Goal: Task Accomplishment & Management: Complete application form

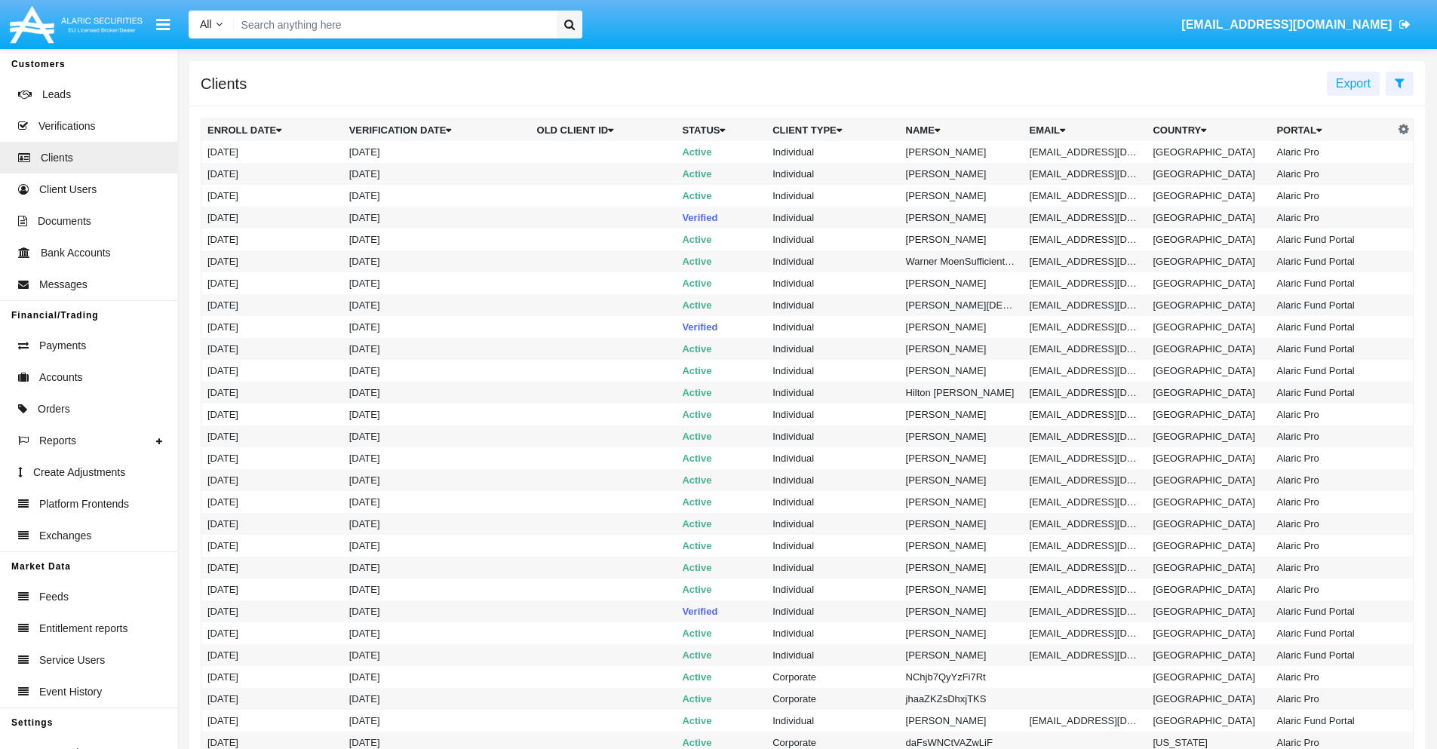
click at [1399, 82] on icon at bounding box center [1399, 83] width 10 height 12
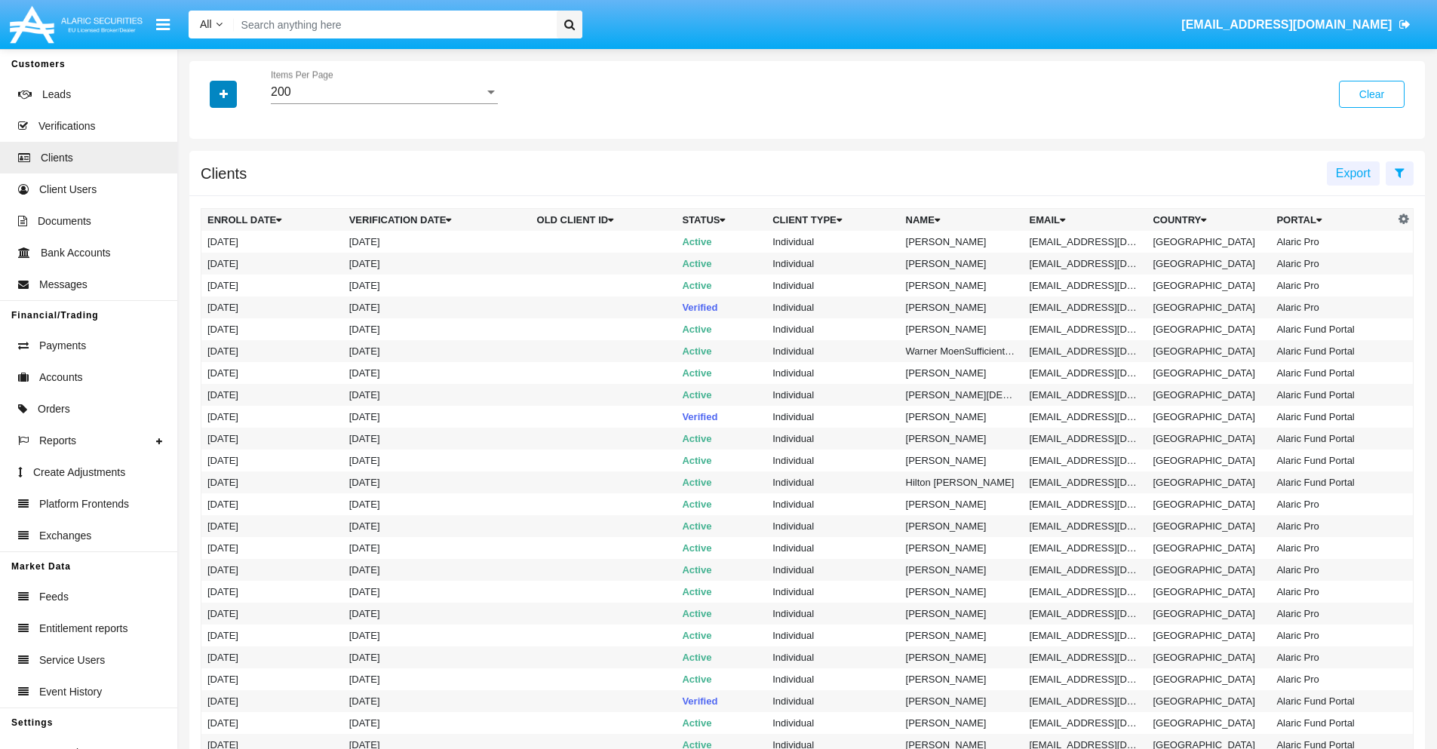
click at [223, 94] on icon "button" at bounding box center [223, 94] width 8 height 11
click at [235, 256] on span "Email" at bounding box center [234, 256] width 30 height 18
click at [207, 262] on input "Email" at bounding box center [207, 262] width 1 height 1
checkbox input "true"
click at [223, 94] on icon "button" at bounding box center [223, 94] width 8 height 11
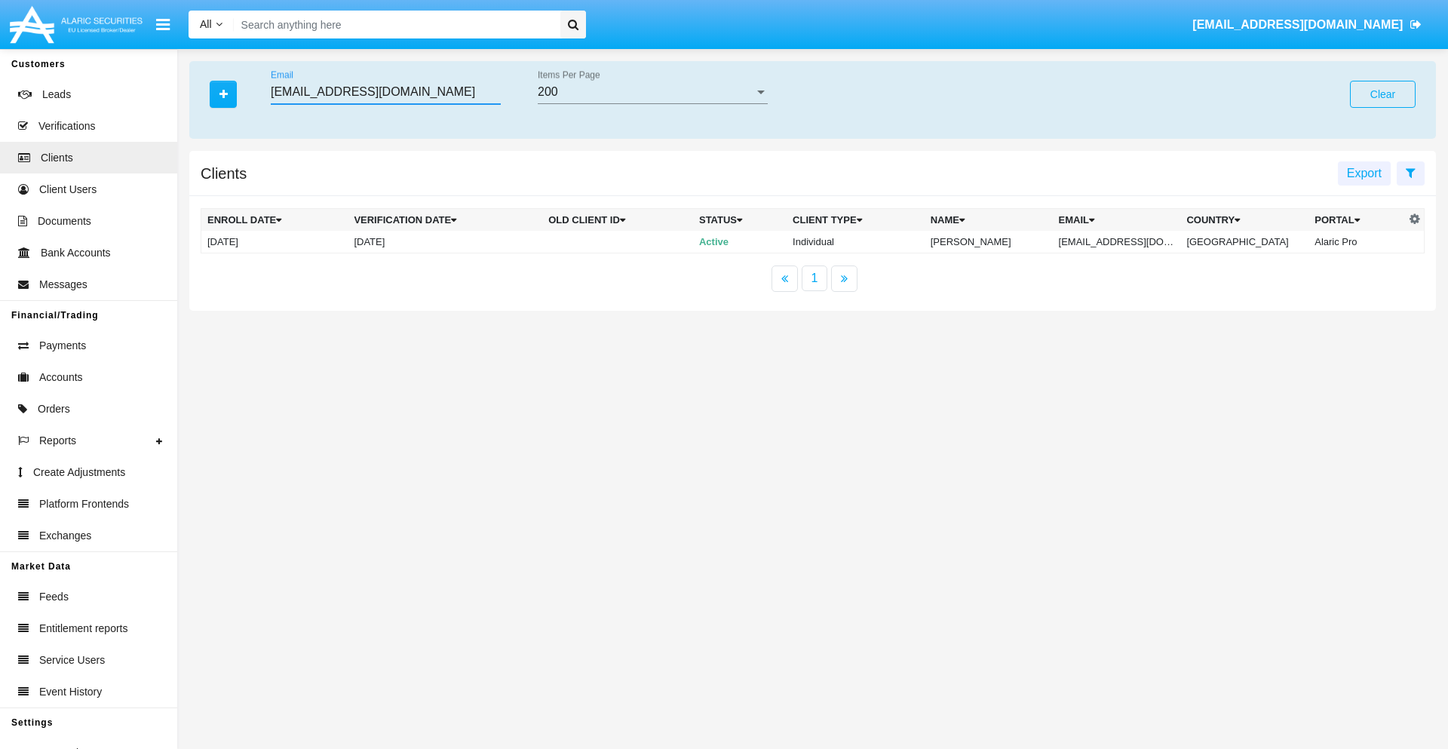
type input "[EMAIL_ADDRESS][DOMAIN_NAME]"
click at [1127, 241] on td "[EMAIL_ADDRESS][DOMAIN_NAME]" at bounding box center [1117, 242] width 128 height 23
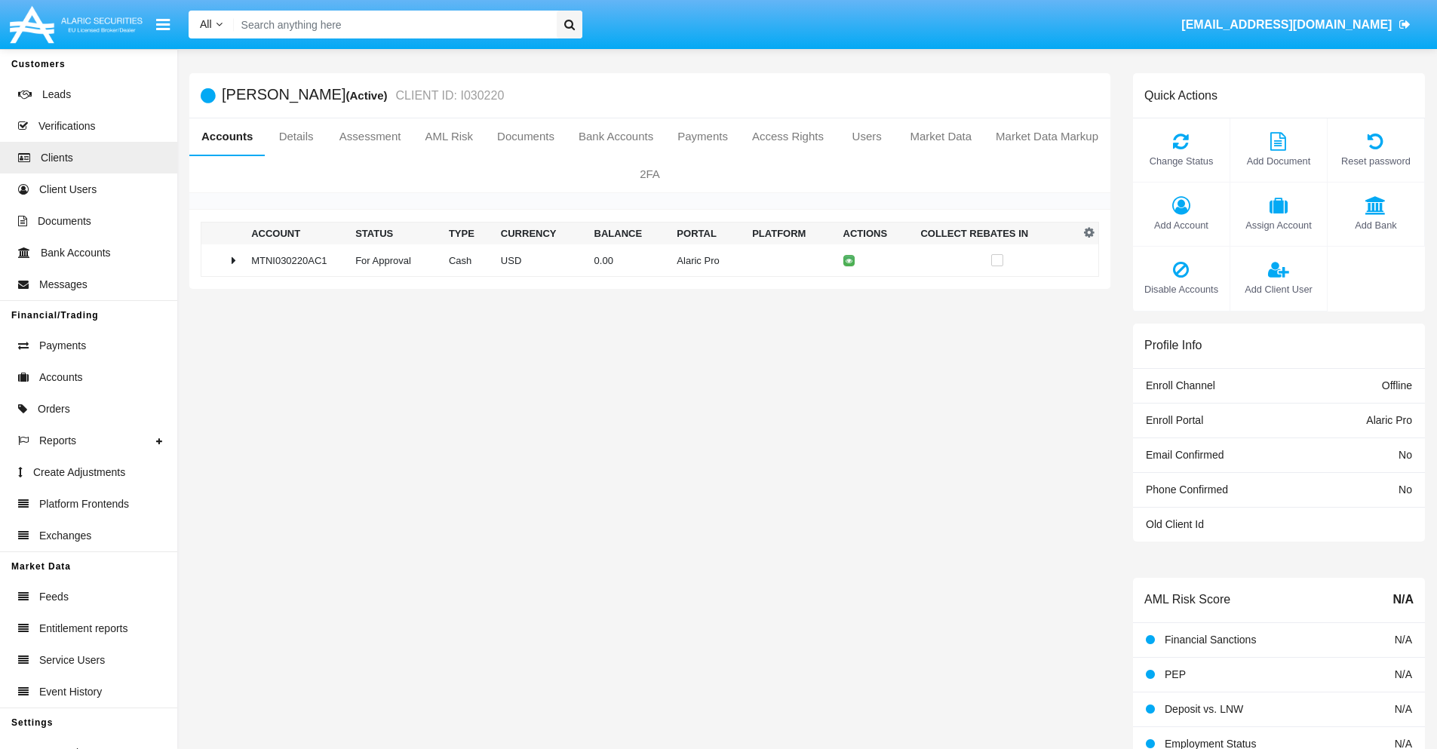
click at [1375, 225] on span "Add Bank" at bounding box center [1375, 225] width 81 height 14
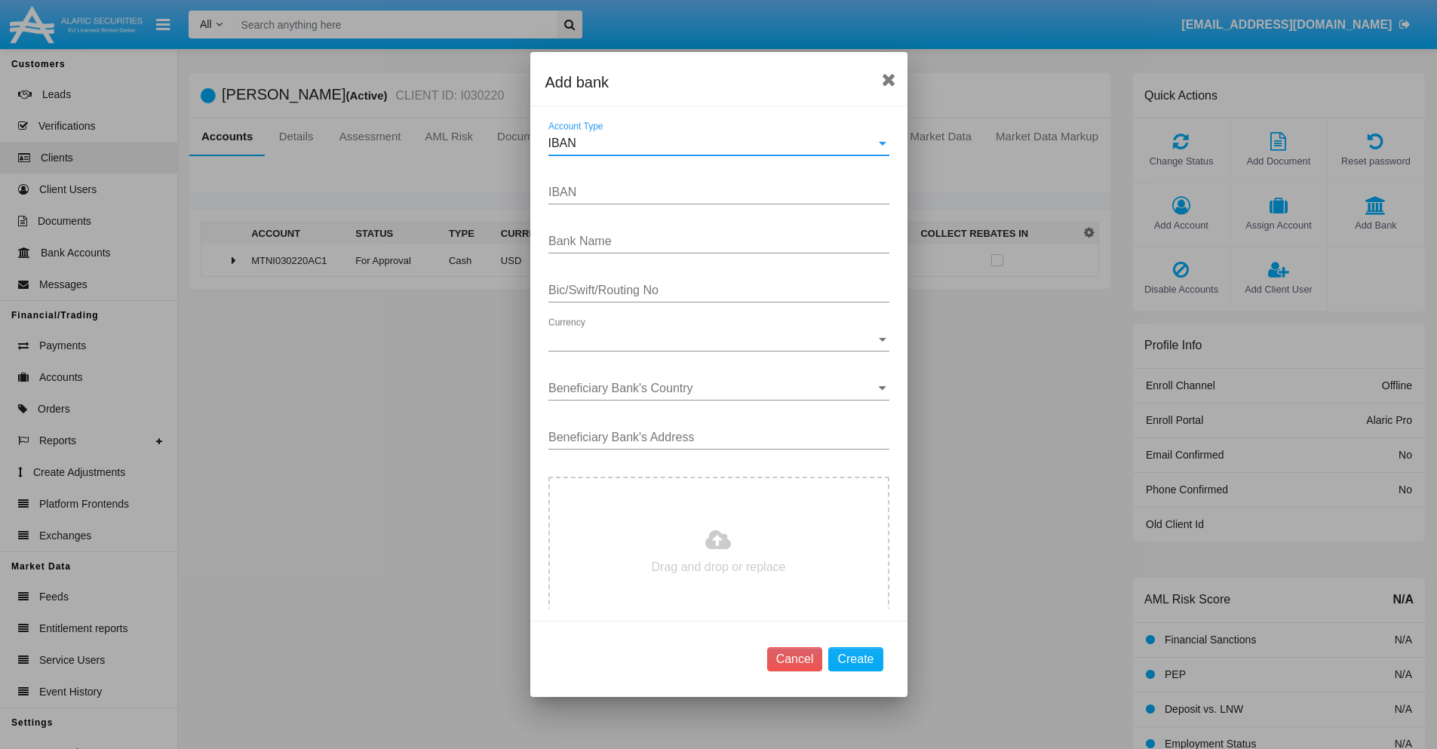
click at [713, 143] on div "IBAN" at bounding box center [711, 144] width 327 height 14
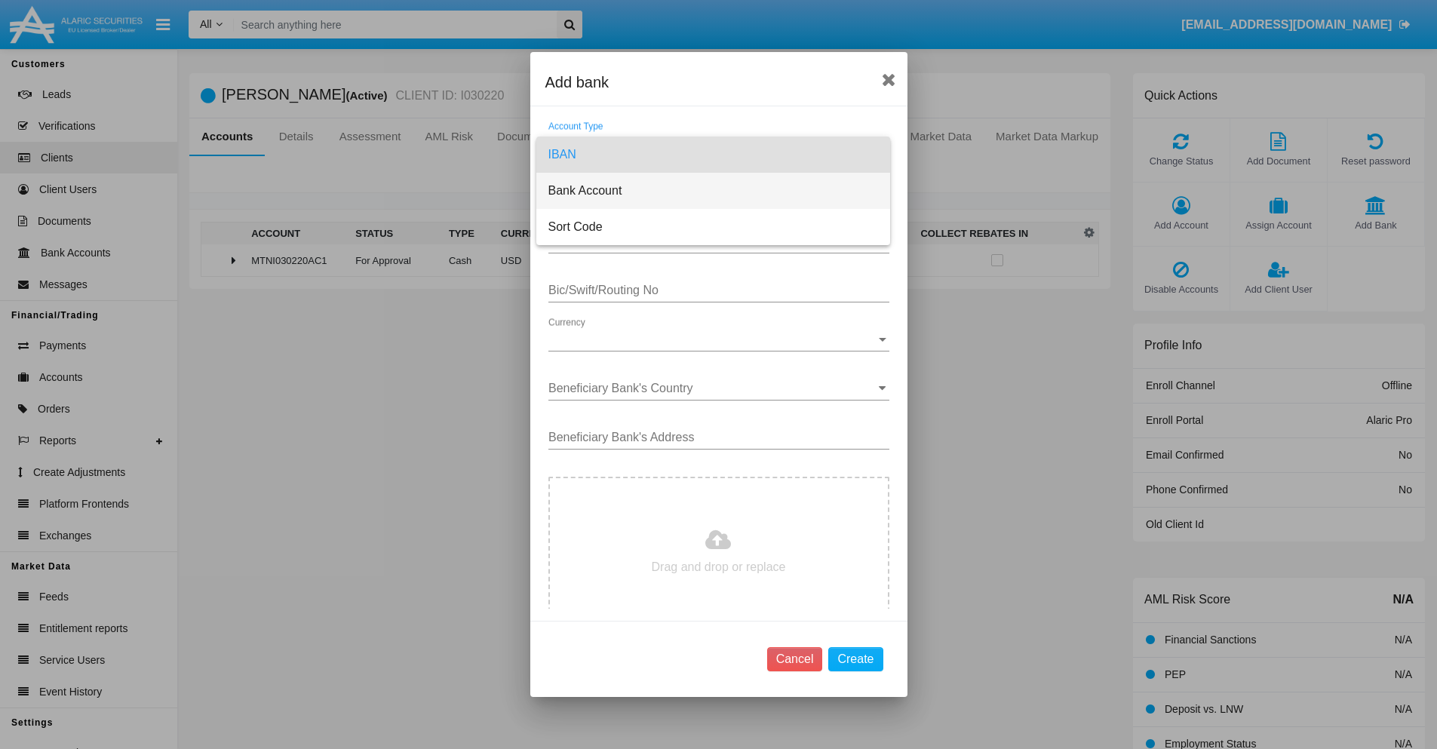
click at [713, 191] on span "Bank Account" at bounding box center [713, 191] width 330 height 36
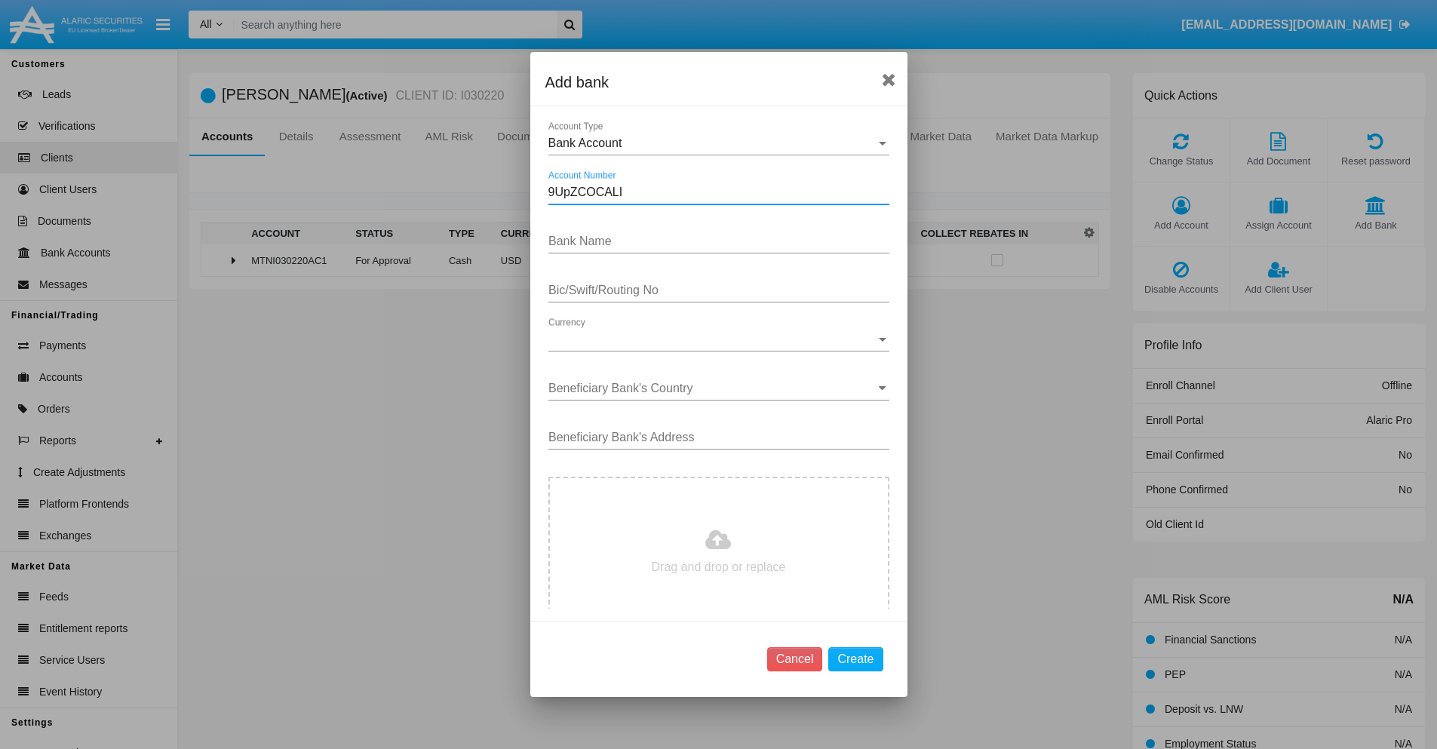
type input "9UpZCOCALI"
type input "DUTDYdelkALfiQp"
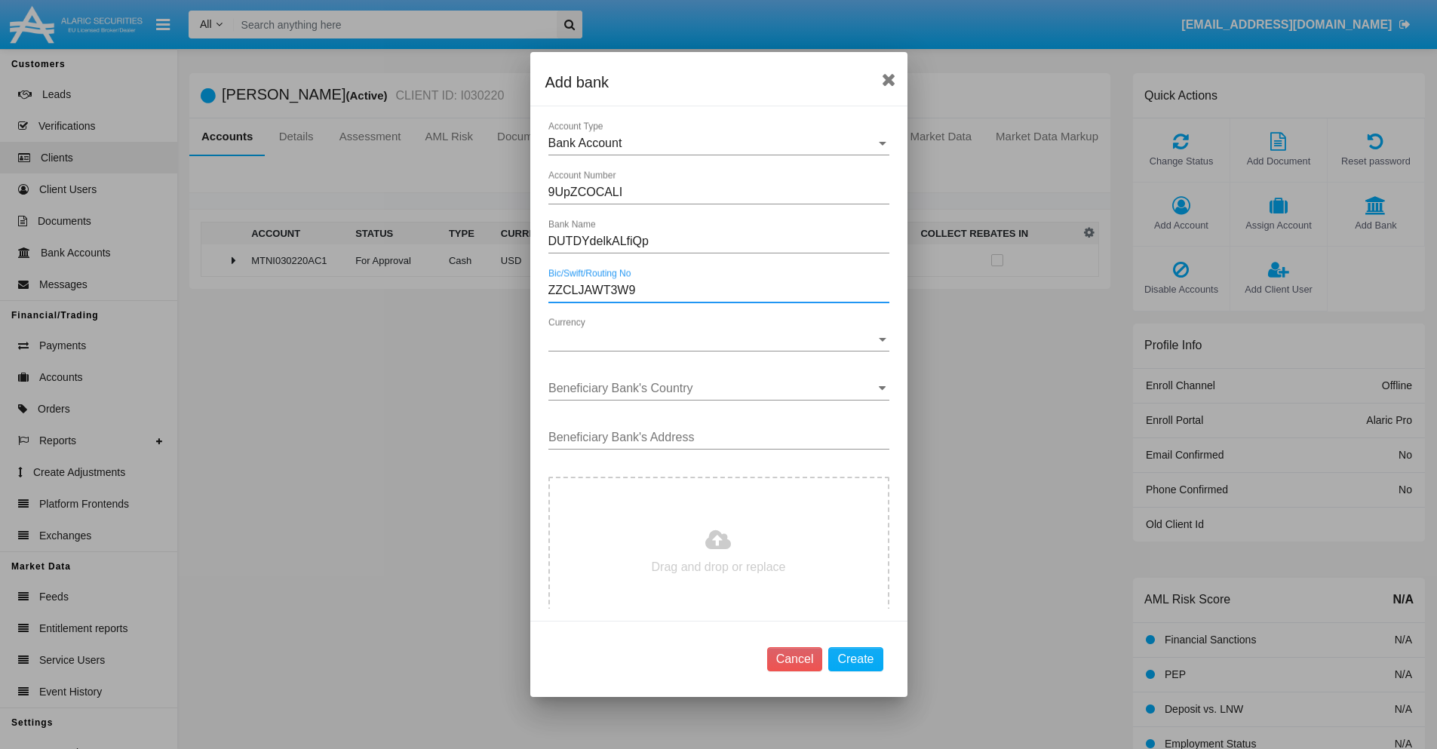
type input "ZZCLJAWT3W9"
click at [713, 339] on span "Currency" at bounding box center [711, 340] width 327 height 14
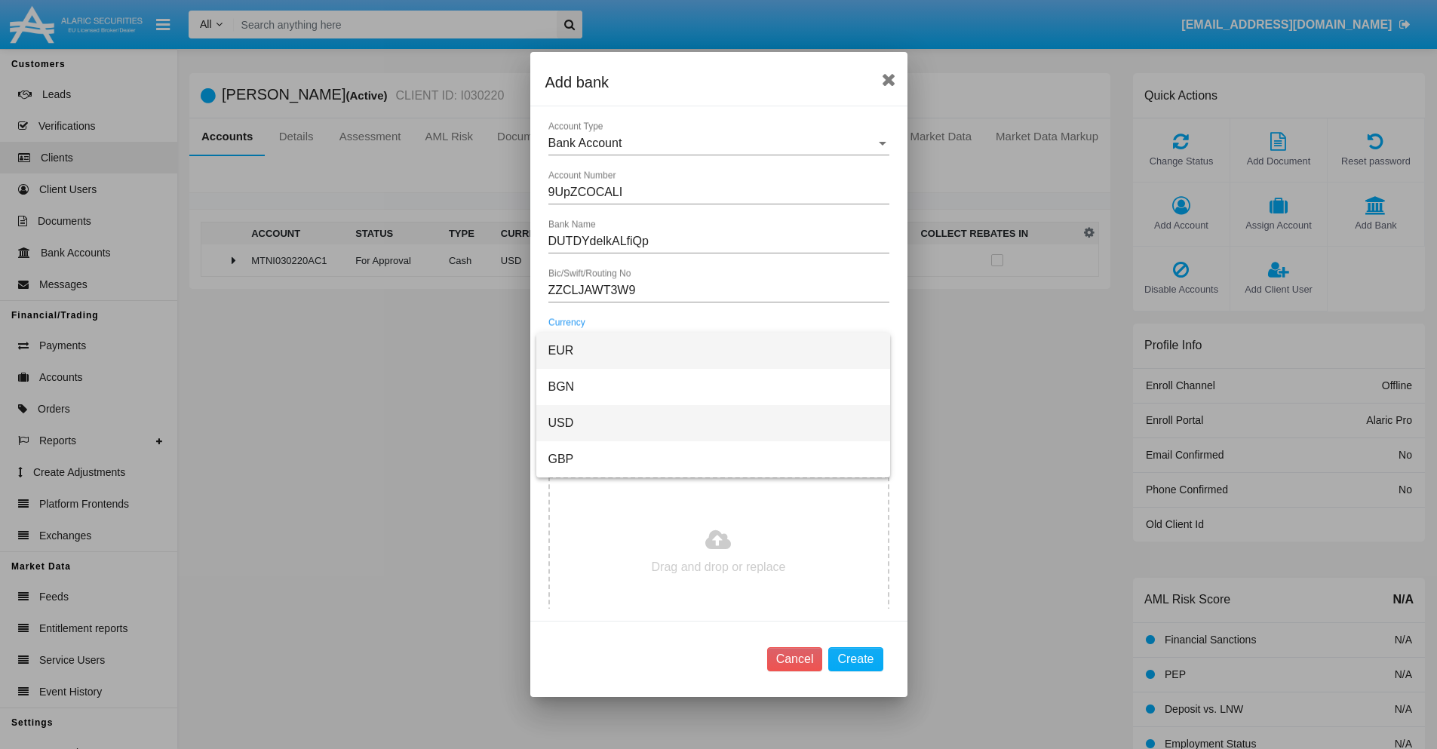
click at [713, 423] on span "USD" at bounding box center [713, 423] width 330 height 36
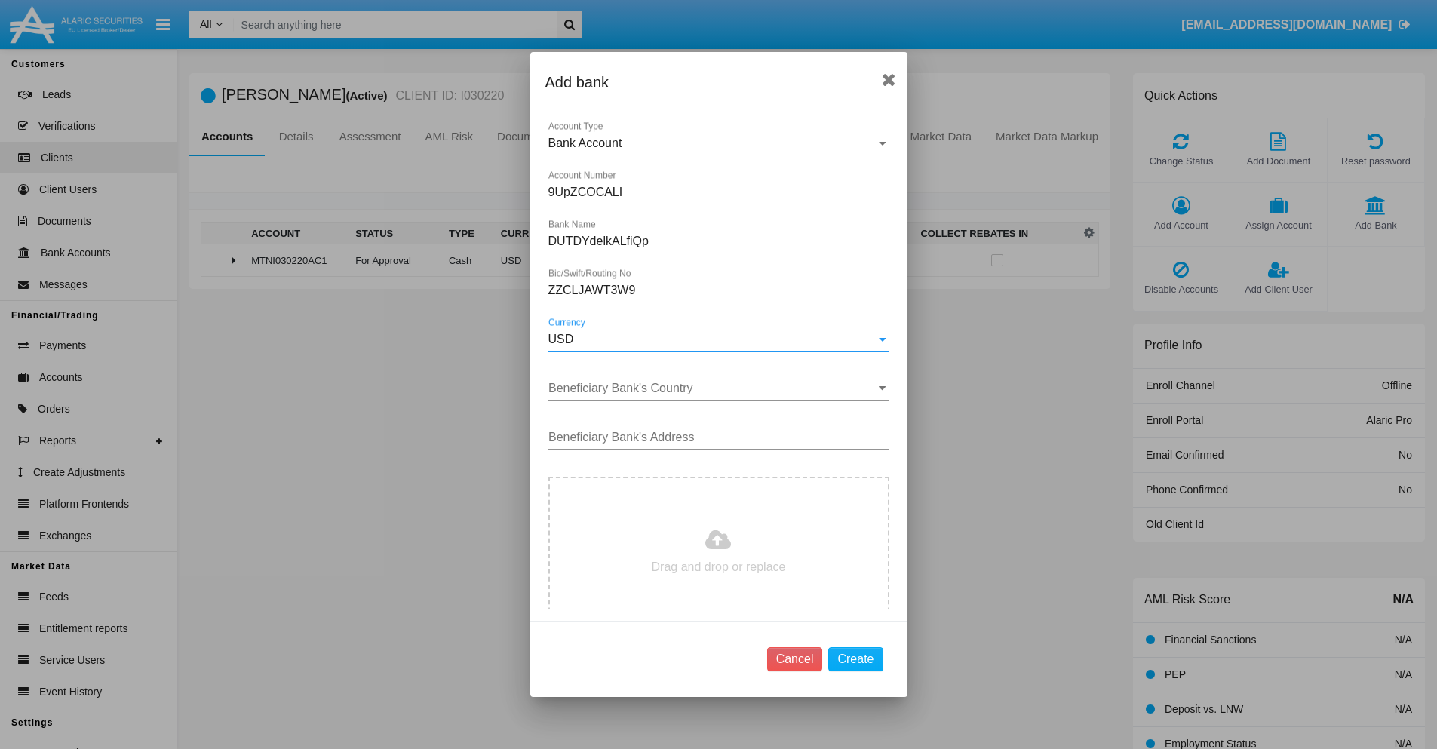
click at [713, 388] on input "Beneficiary Bank's Country" at bounding box center [718, 389] width 341 height 14
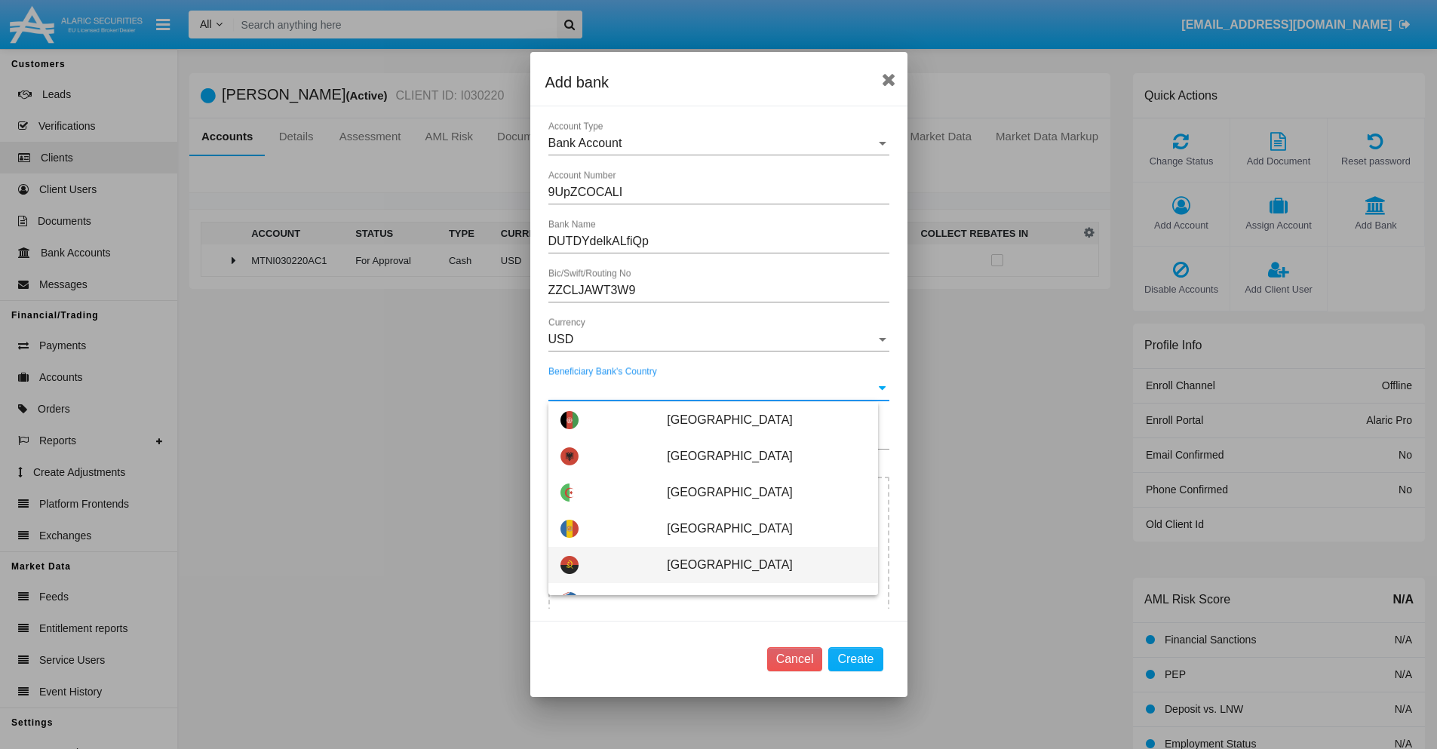
click at [758, 565] on span "Angola" at bounding box center [766, 565] width 198 height 36
type input "Angola"
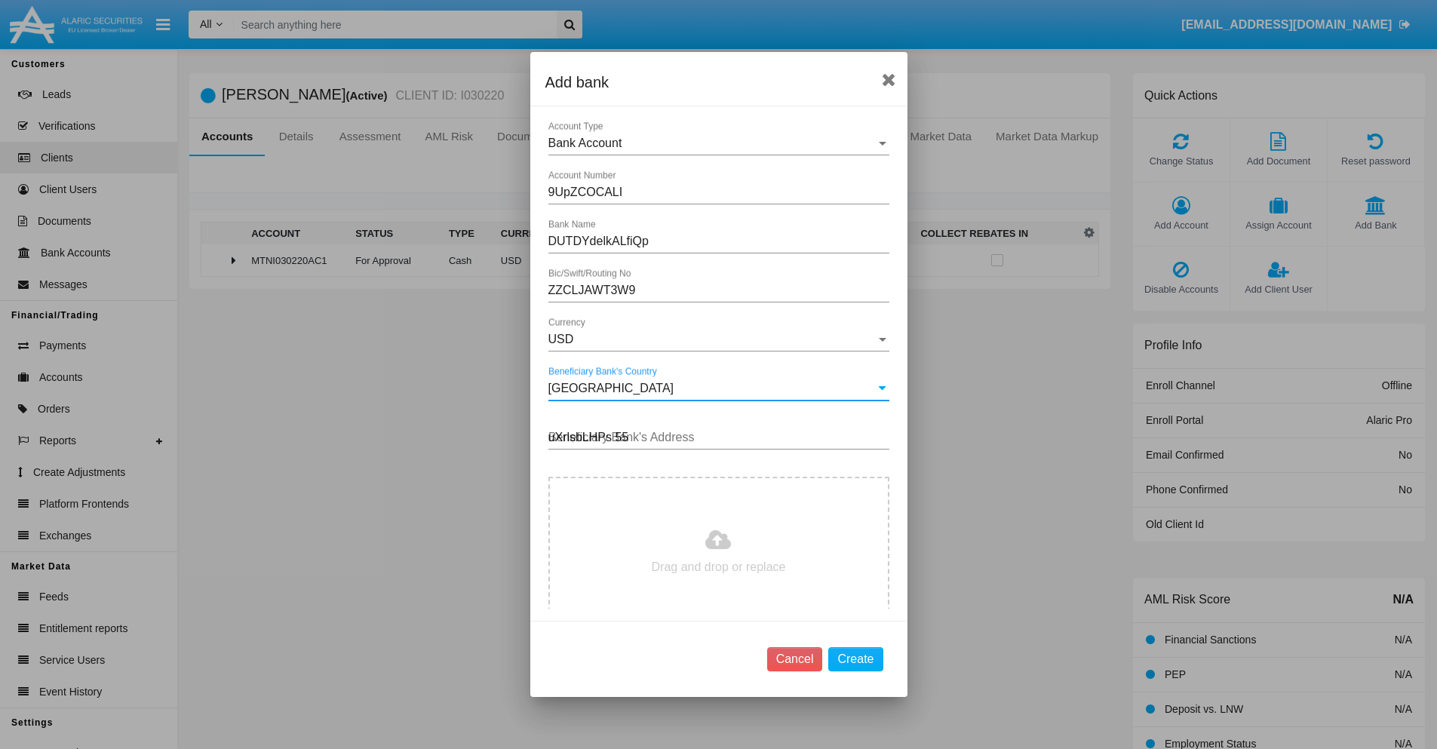
type input "uXrlsbLHPs 555"
type input "C:\fakepath\bank-statement.png"
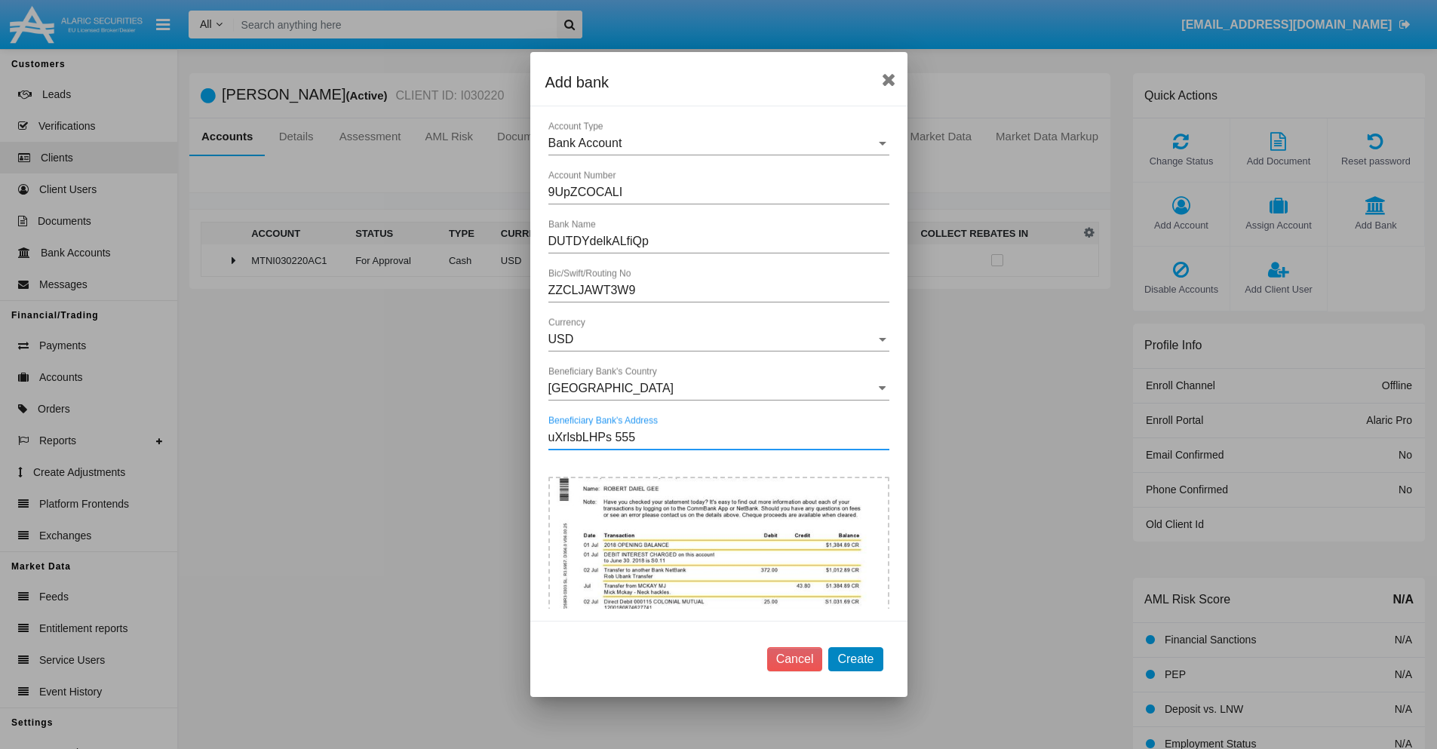
click at [855, 658] on button "Create" at bounding box center [855, 659] width 54 height 24
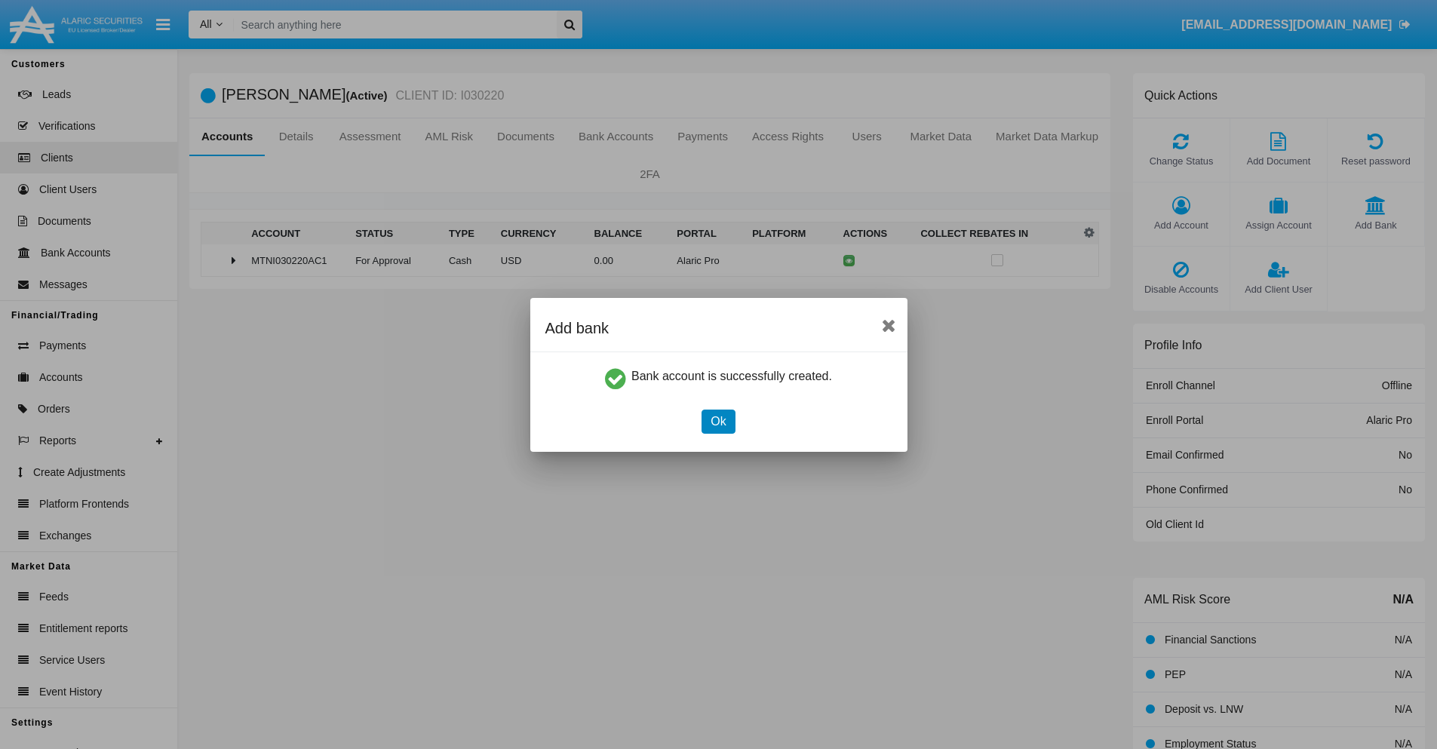
click at [718, 421] on button "Ok" at bounding box center [717, 422] width 33 height 24
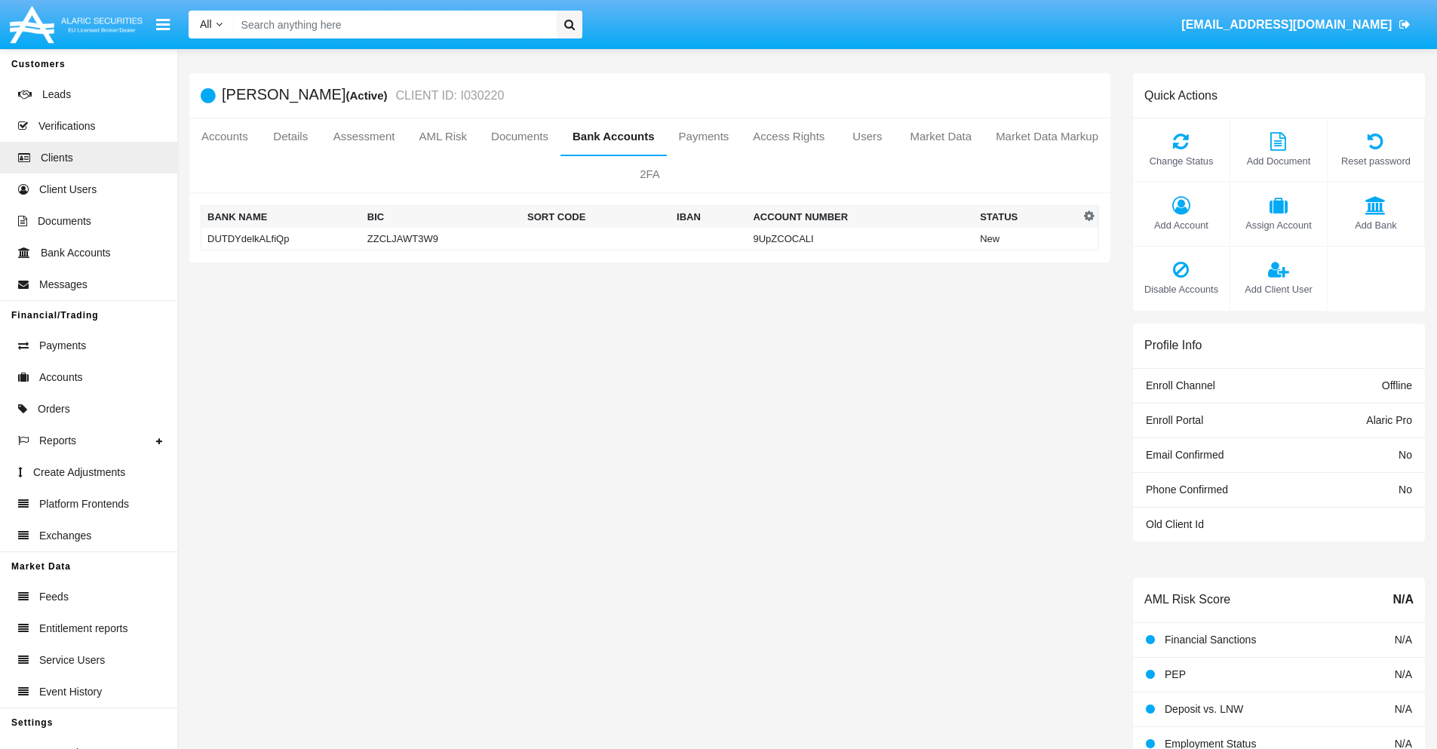
click at [281, 238] on td "DUTDYdelkALfiQp" at bounding box center [281, 239] width 160 height 23
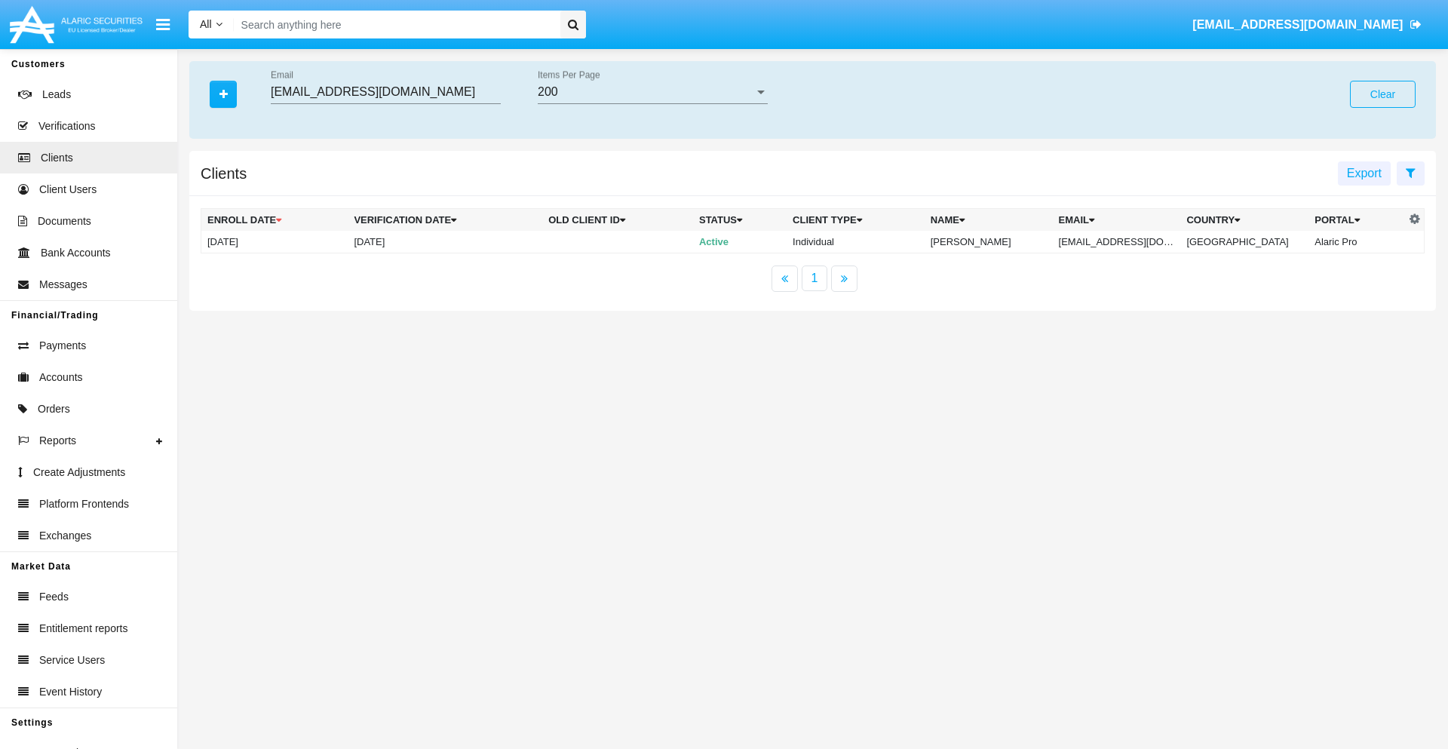
click at [1382, 94] on button "Clear" at bounding box center [1383, 94] width 66 height 27
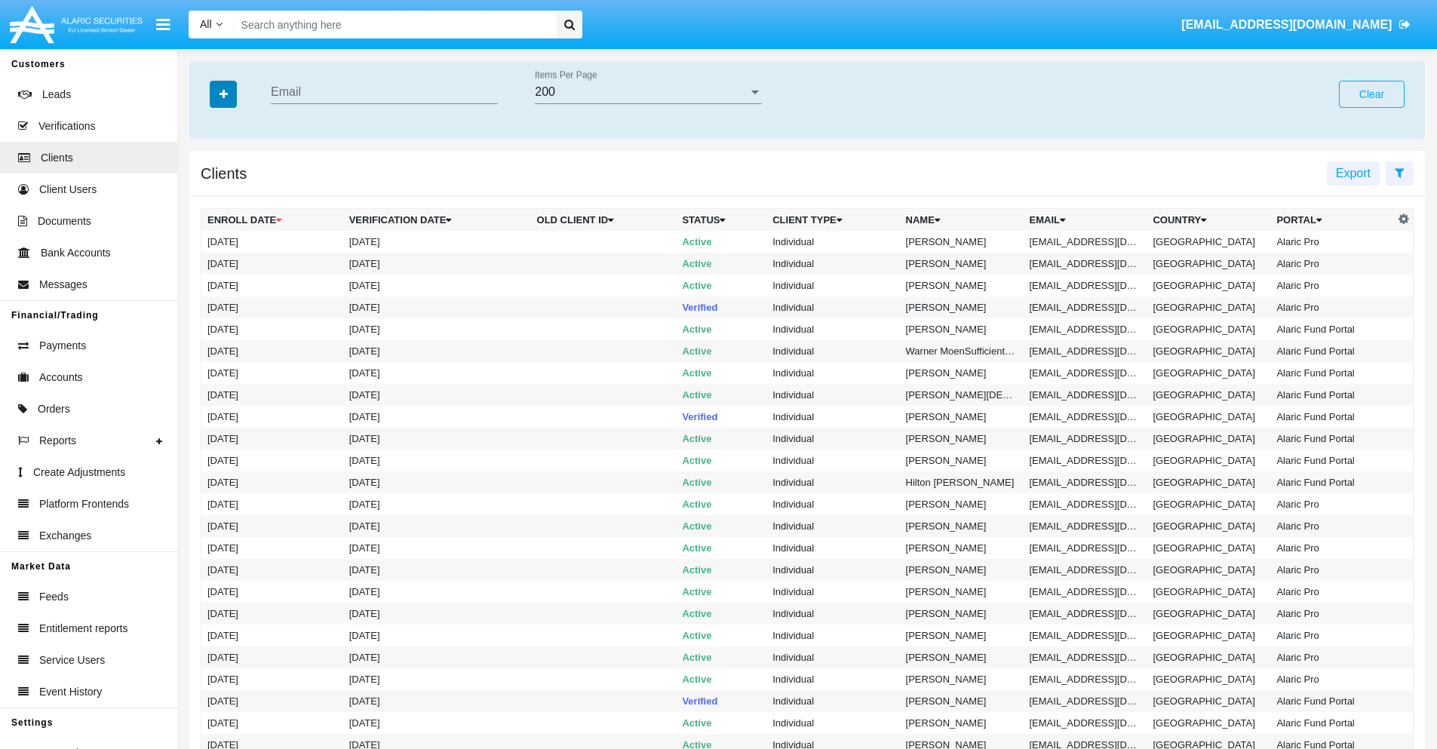
click at [223, 94] on icon "button" at bounding box center [223, 94] width 8 height 11
type input "[EMAIL_ADDRESS][DOMAIN_NAME]"
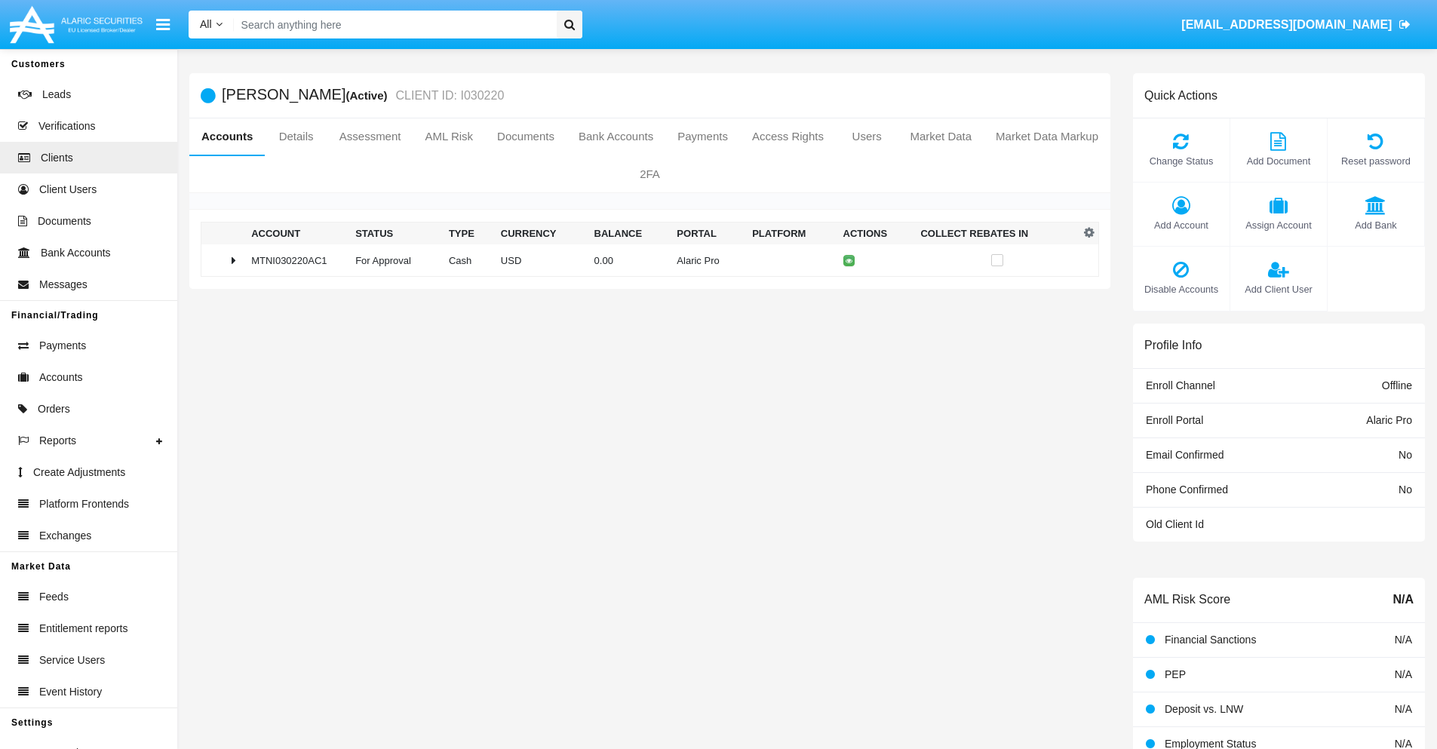
click at [1375, 225] on span "Add Bank" at bounding box center [1375, 225] width 81 height 14
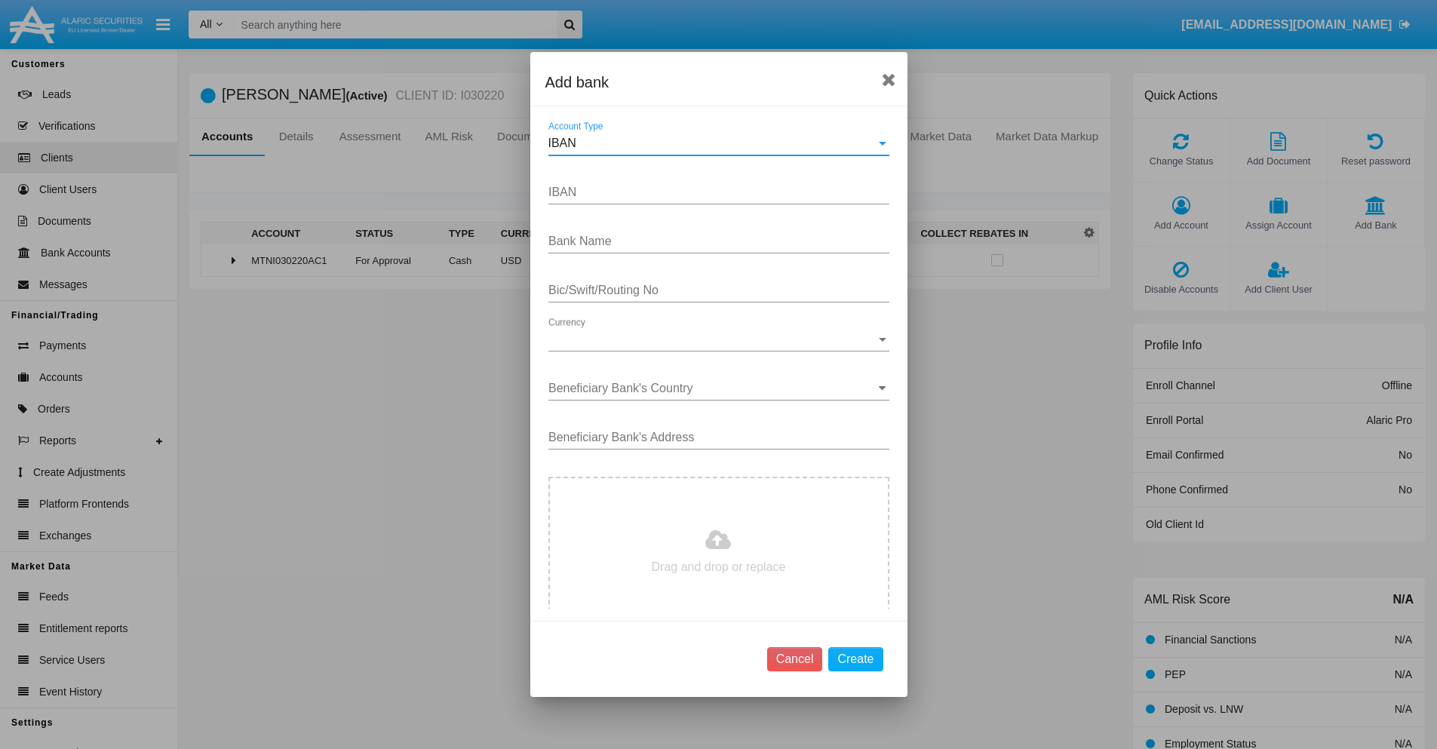
click at [713, 143] on div "IBAN" at bounding box center [711, 144] width 327 height 14
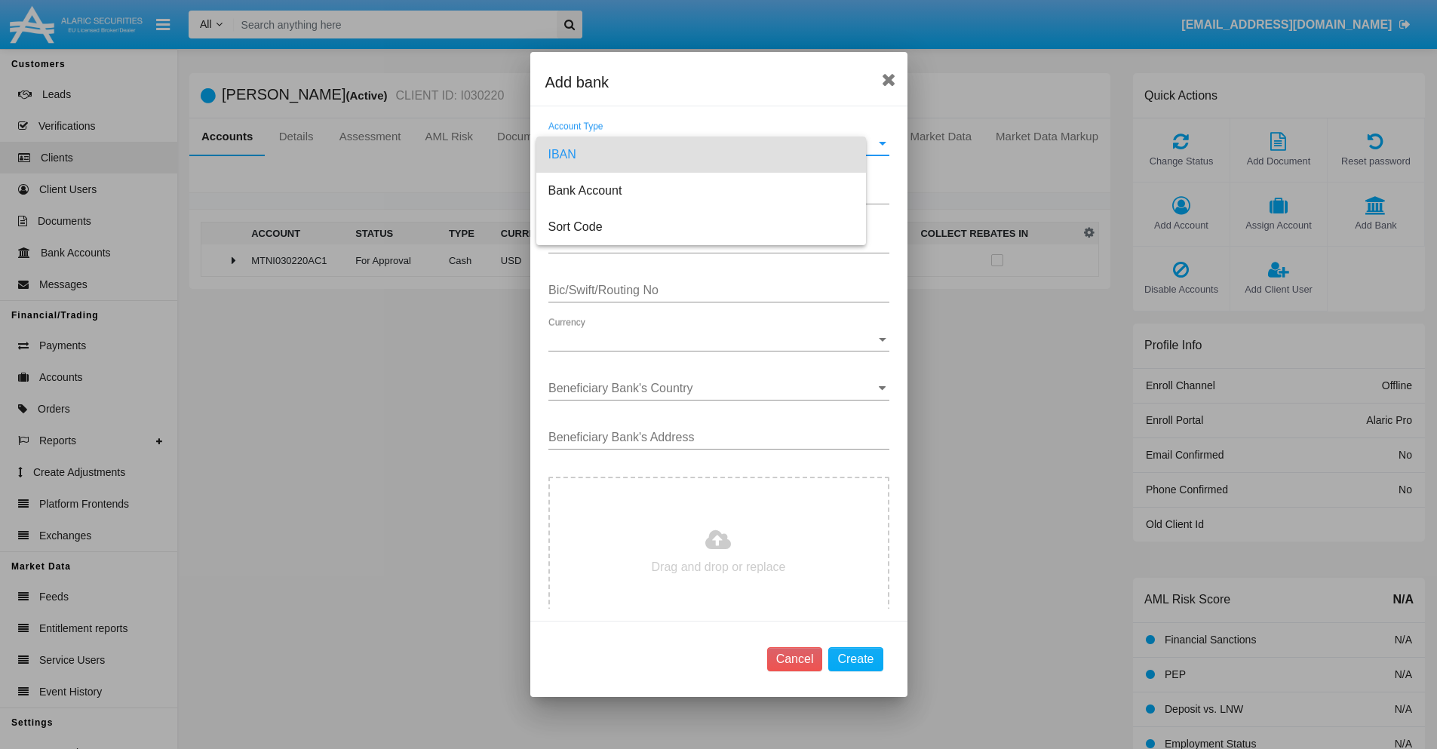
click at [713, 155] on span "IBAN" at bounding box center [700, 155] width 305 height 36
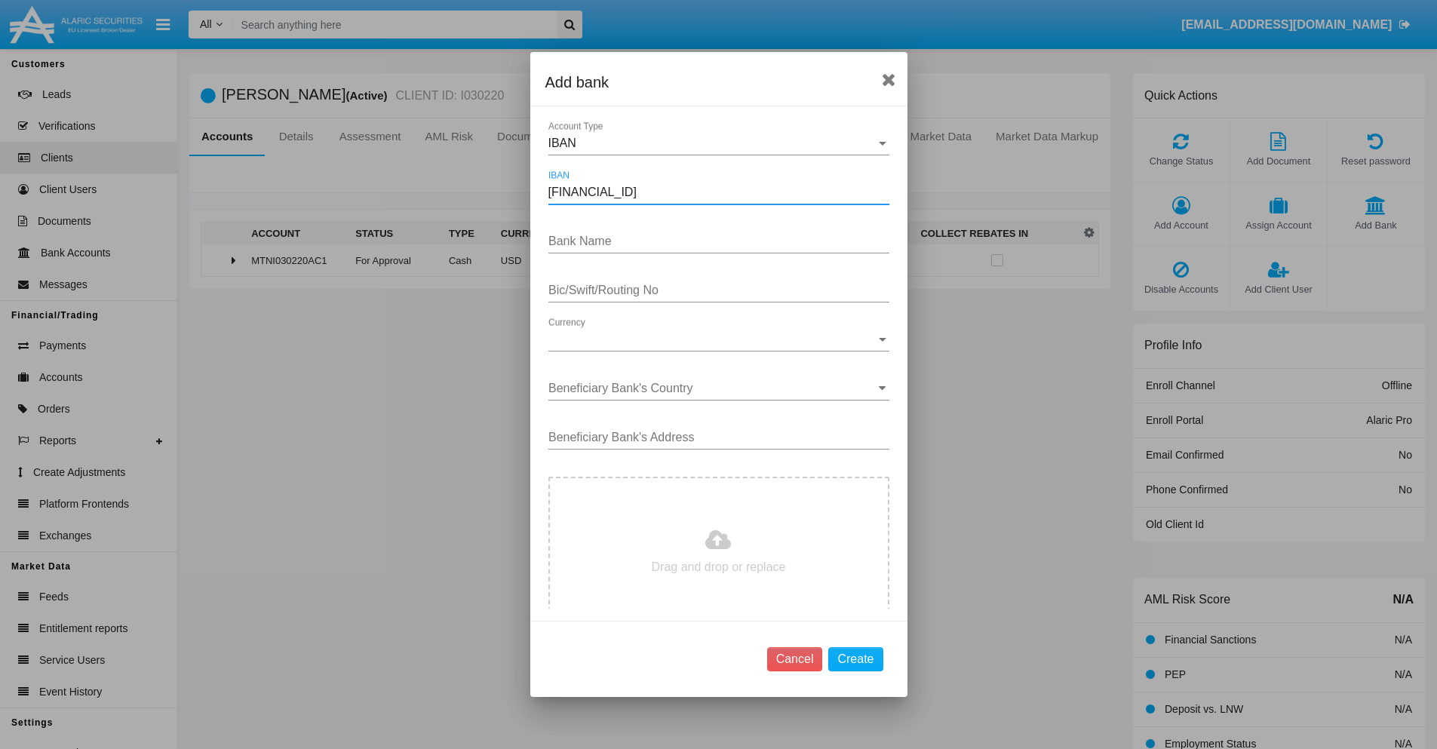
type input "[FINANCIAL_ID]"
type input "MustCdCzKpDtQoB"
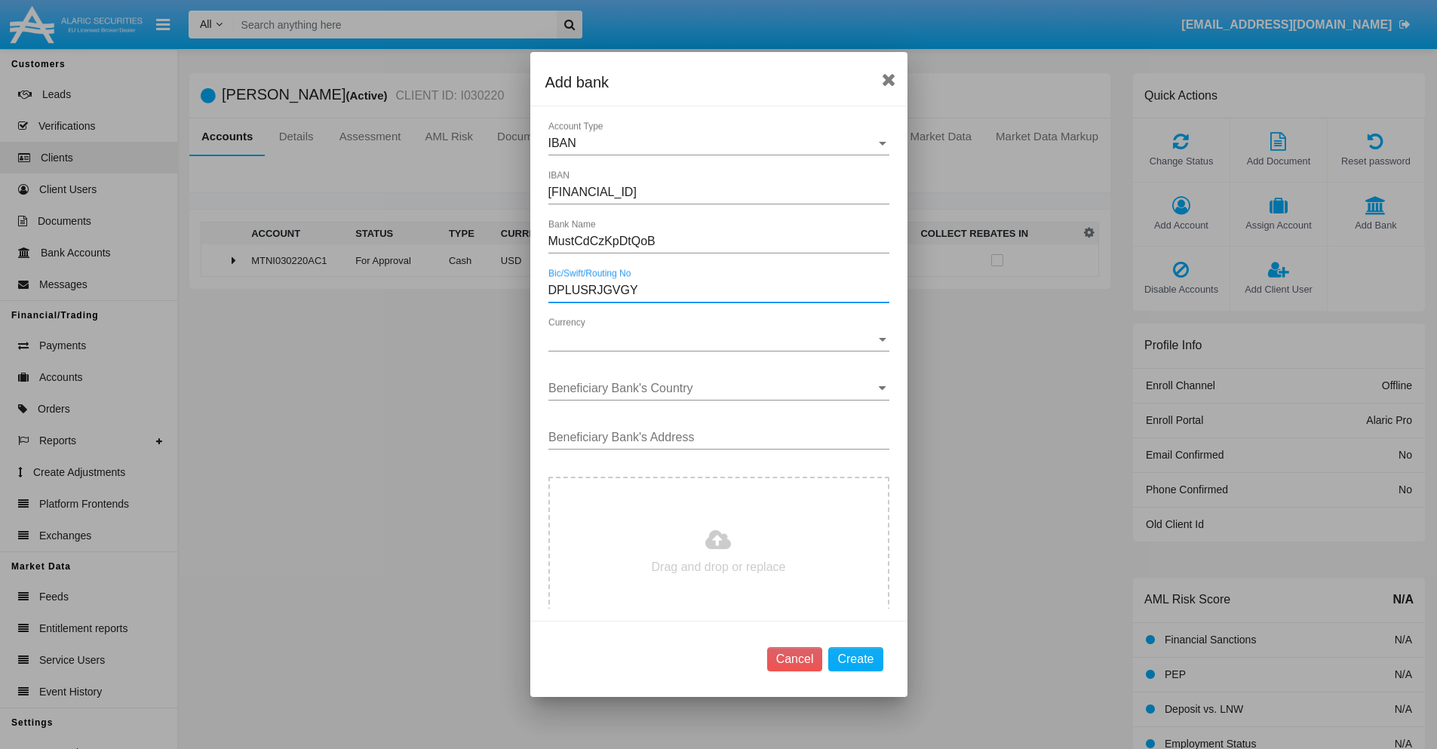
type input "DPLUSRJGVGY"
click at [713, 339] on span "Currency" at bounding box center [711, 340] width 327 height 14
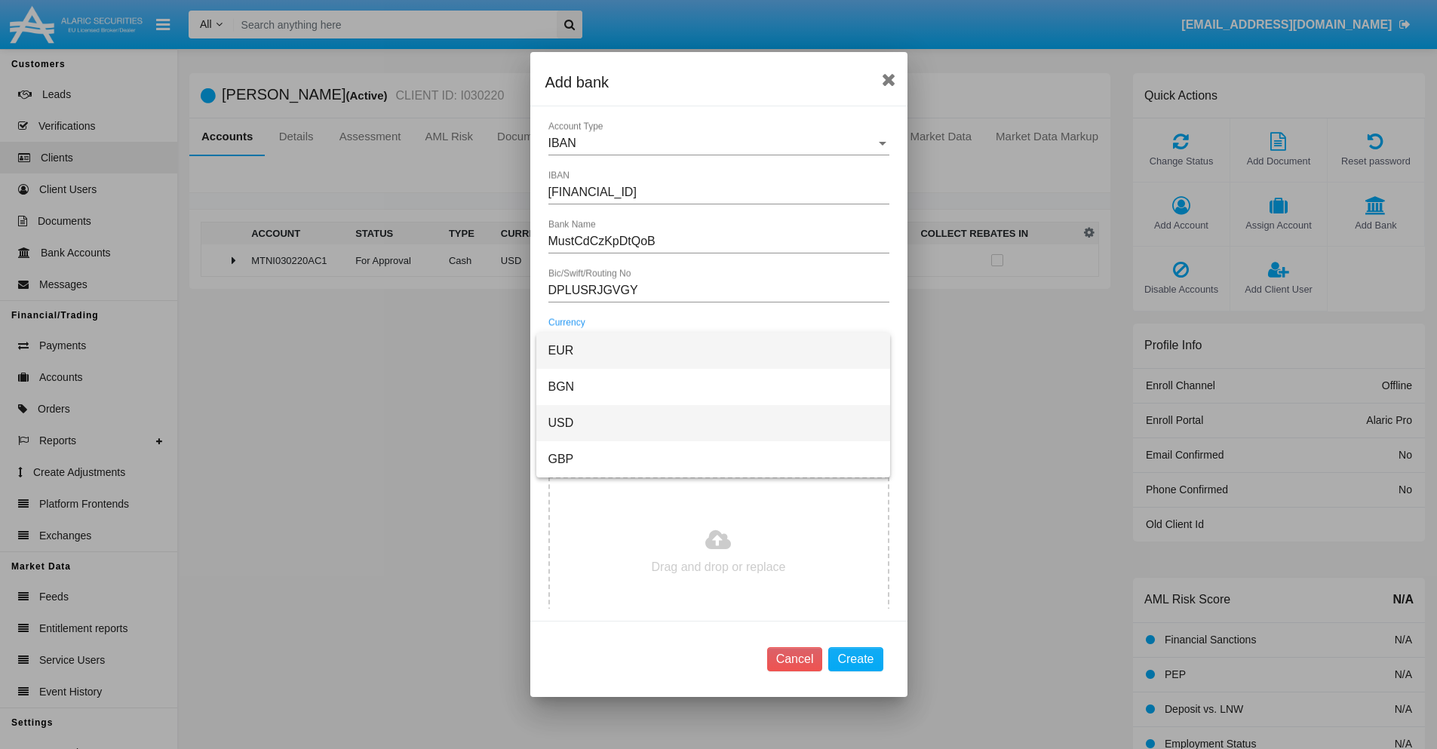
click at [713, 423] on span "USD" at bounding box center [713, 423] width 330 height 36
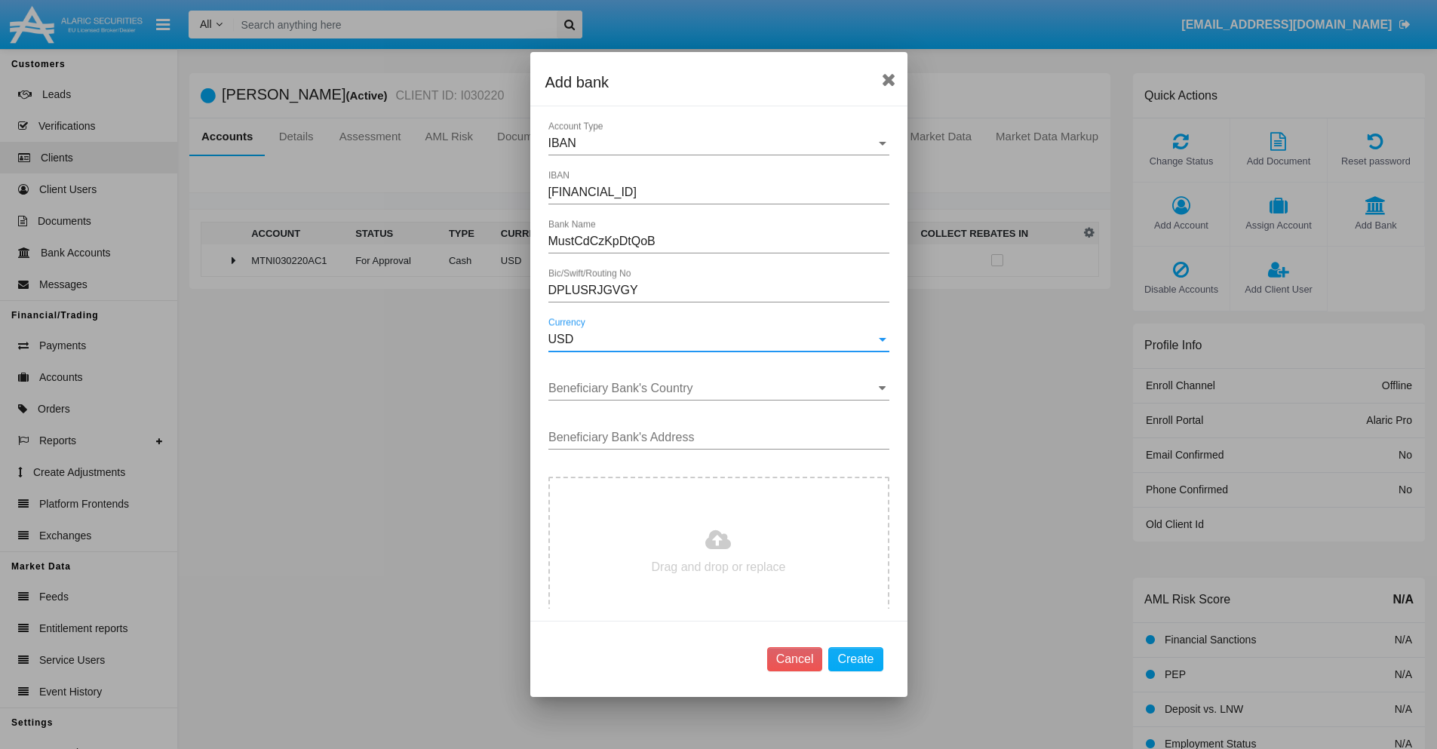
click at [713, 388] on input "Beneficiary Bank's Country" at bounding box center [718, 389] width 341 height 14
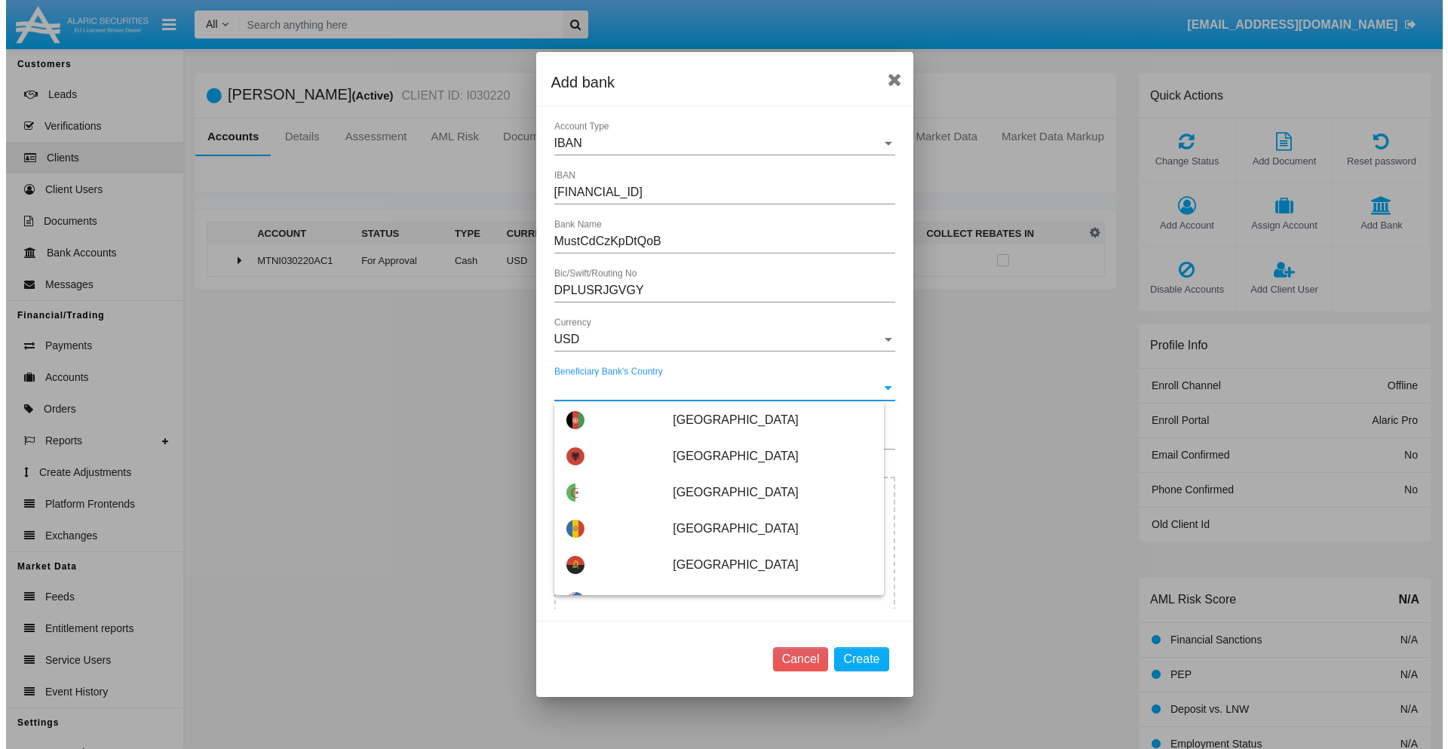
scroll to position [5599, 0]
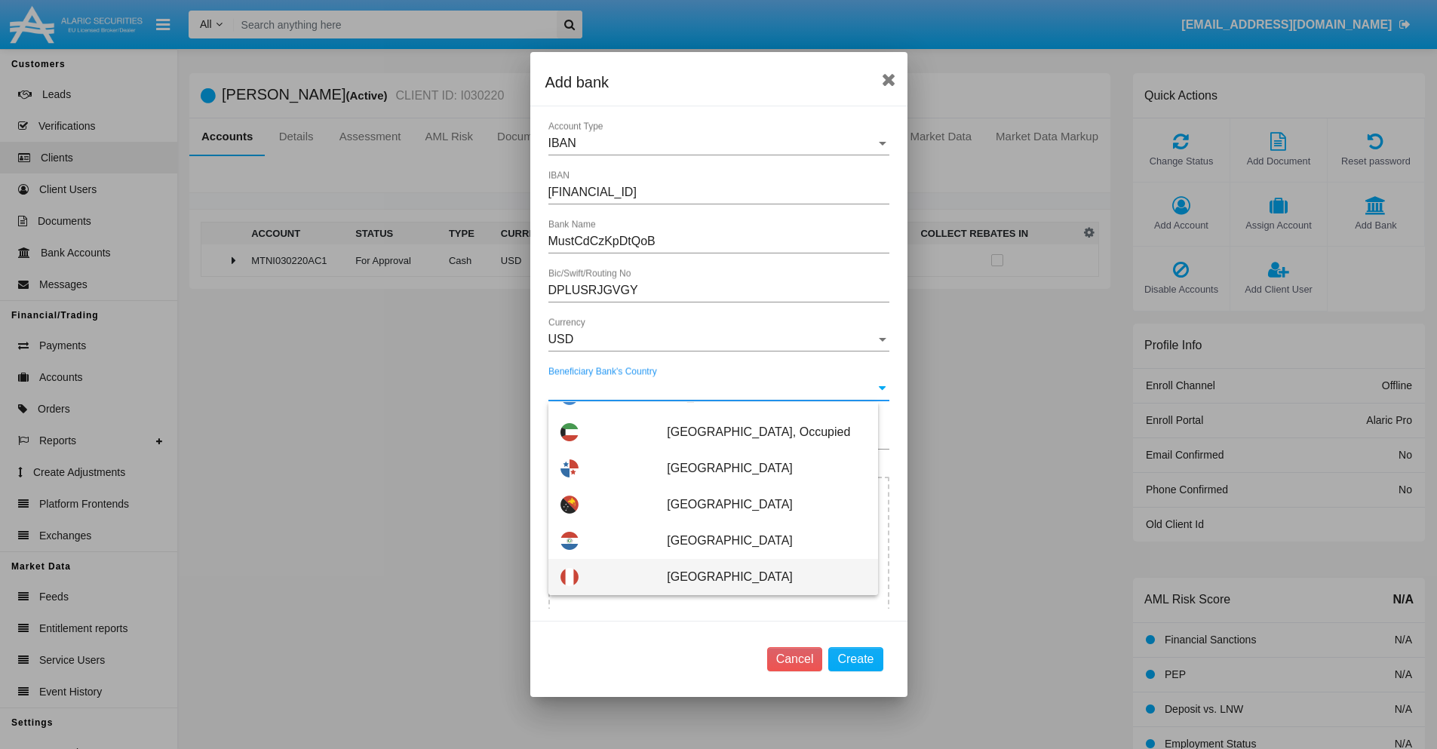
click at [758, 577] on span "Peru" at bounding box center [766, 577] width 198 height 36
type input "Peru"
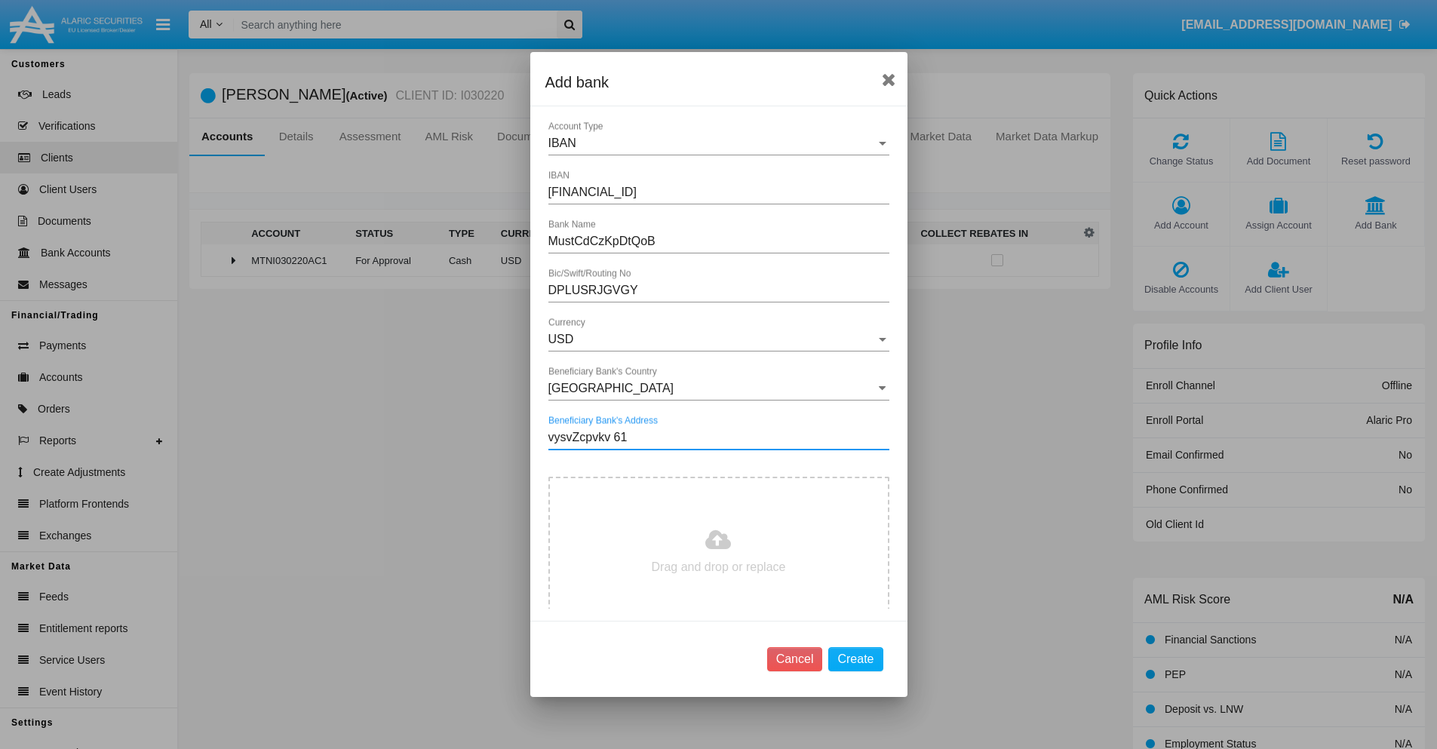
type input "vysvZcpvkv 617"
type input "C:\fakepath\bank-statement.png"
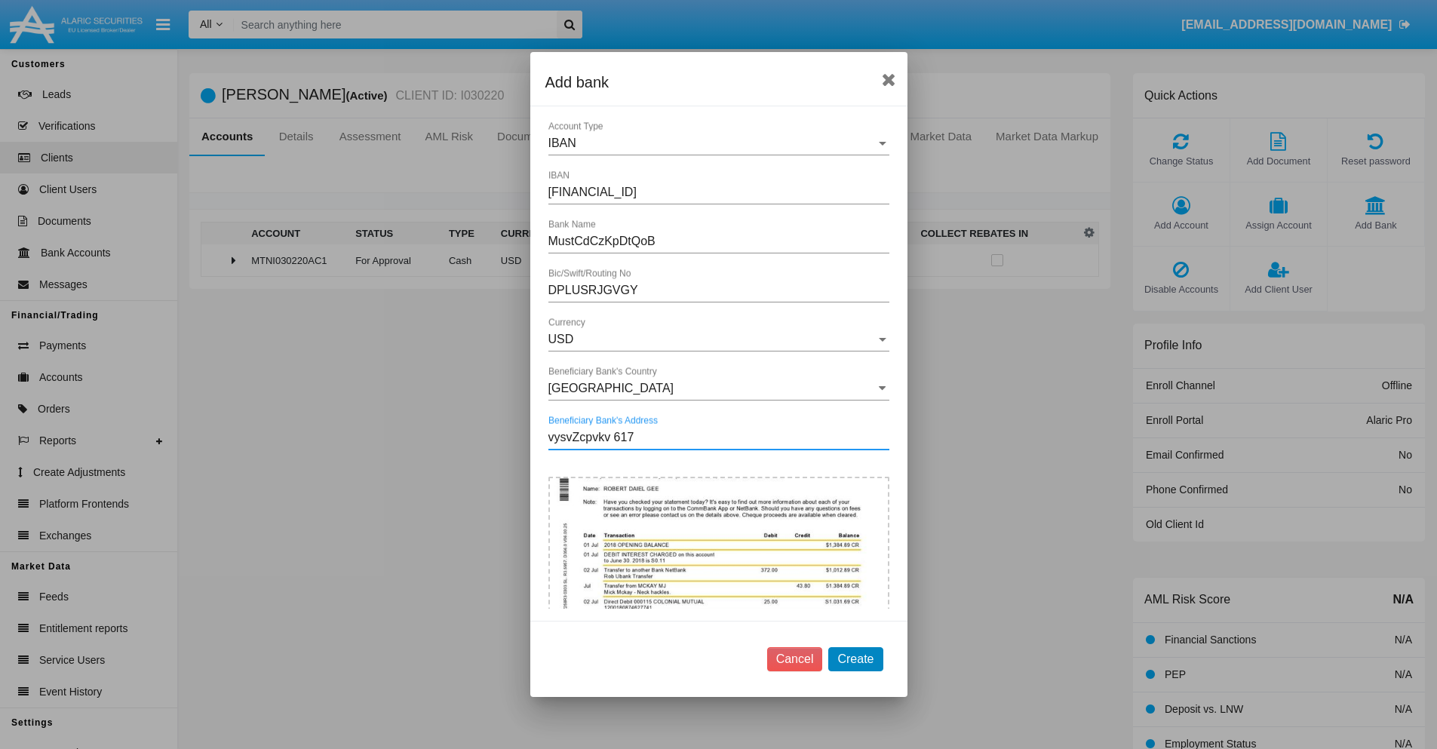
click at [855, 658] on button "Create" at bounding box center [855, 659] width 54 height 24
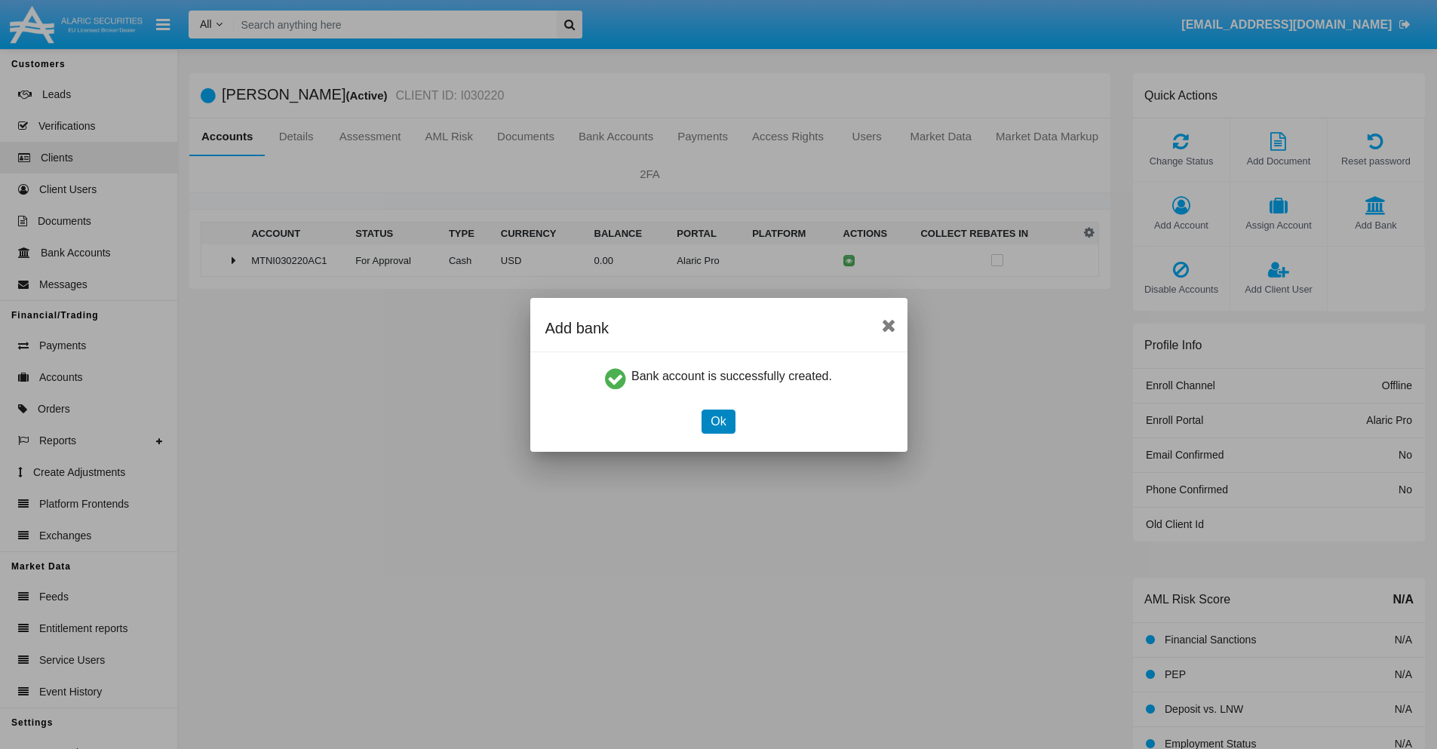
click at [718, 421] on button "Ok" at bounding box center [717, 422] width 33 height 24
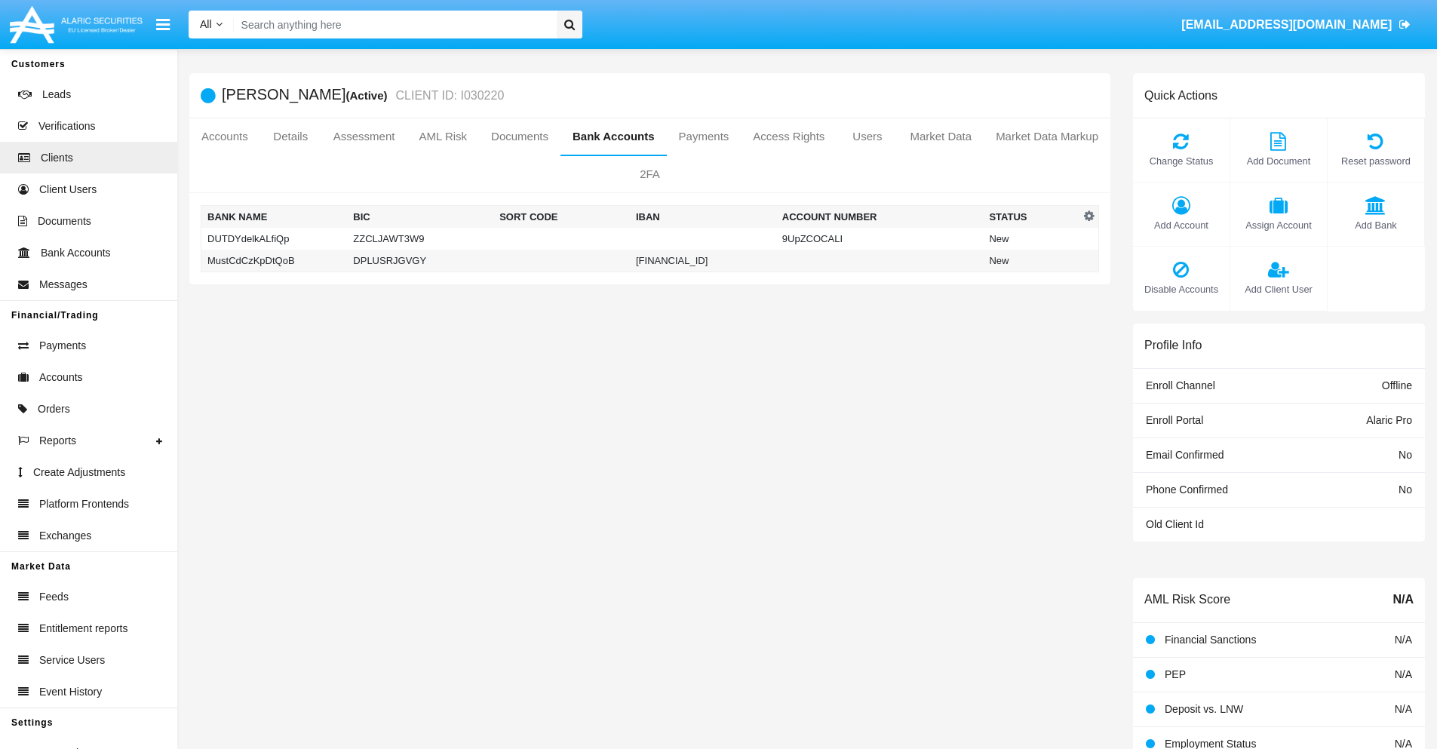
click at [274, 260] on td "MustCdCzKpDtQoB" at bounding box center [274, 261] width 146 height 23
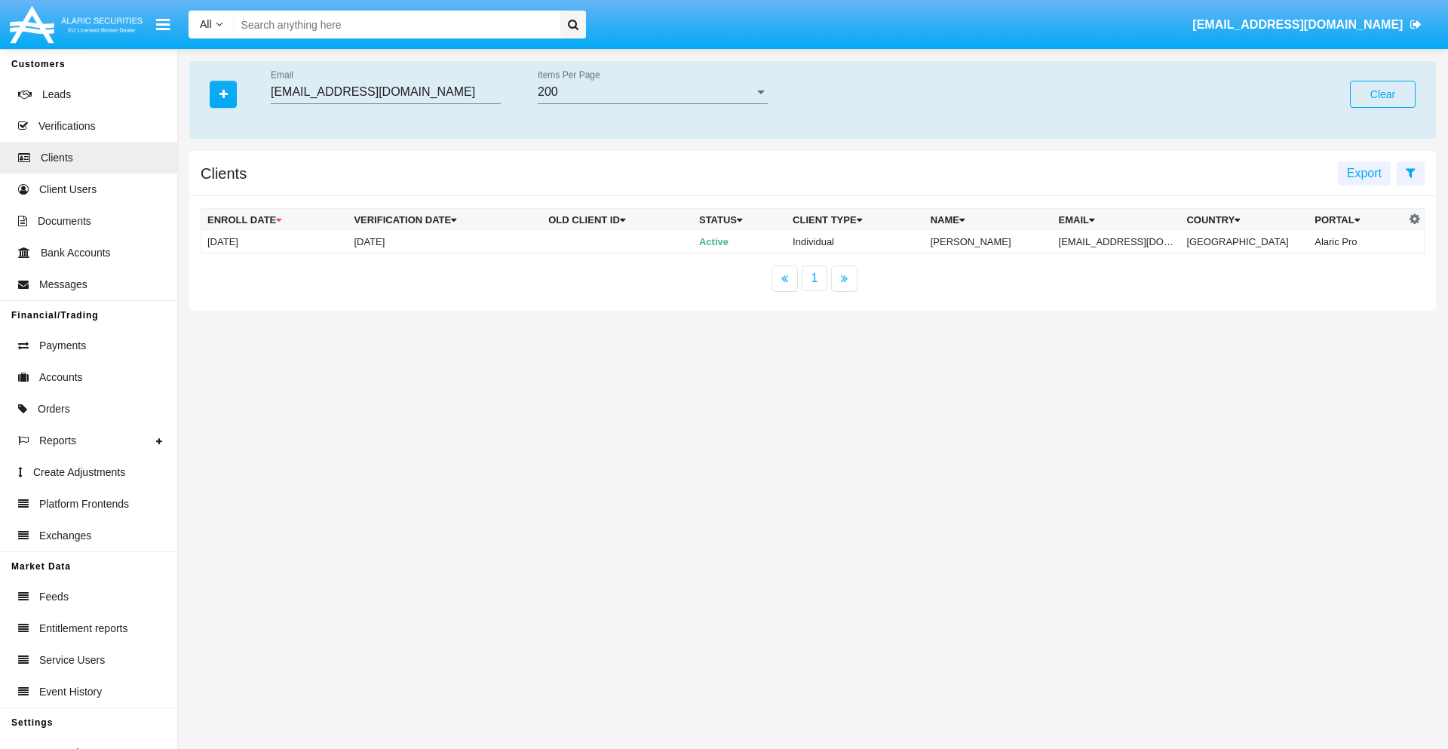
click at [1382, 94] on button "Clear" at bounding box center [1383, 94] width 66 height 27
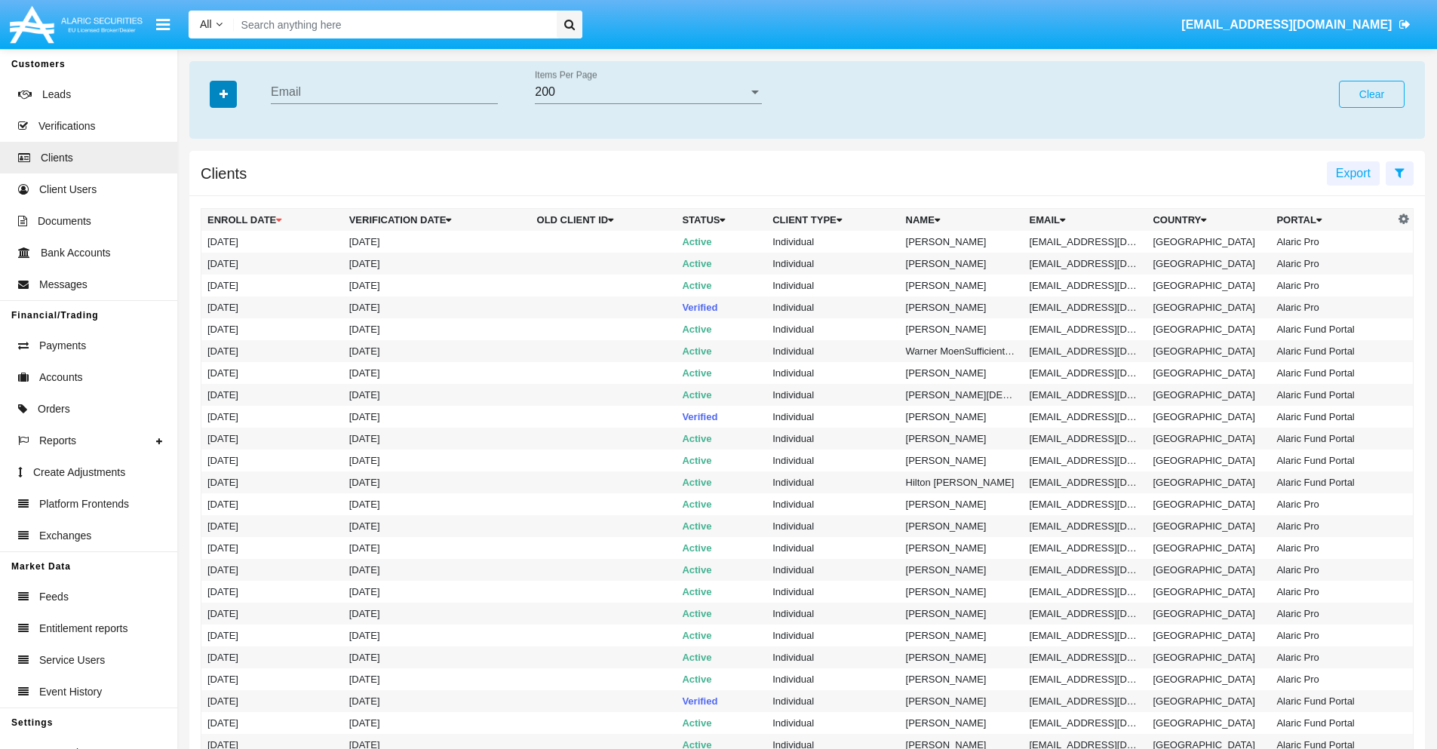
click at [223, 94] on icon "button" at bounding box center [223, 94] width 8 height 11
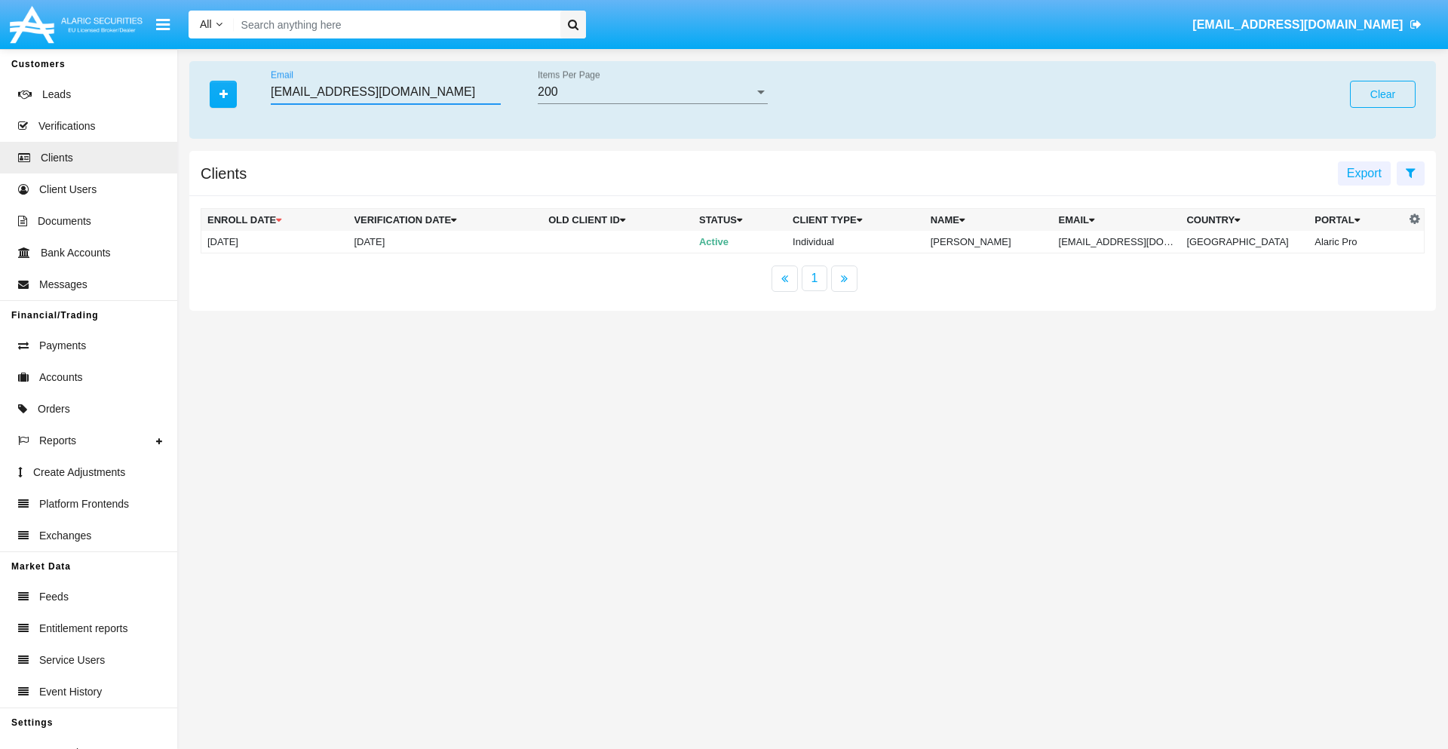
type input "[EMAIL_ADDRESS][DOMAIN_NAME]"
click at [1127, 241] on td "[EMAIL_ADDRESS][DOMAIN_NAME]" at bounding box center [1117, 242] width 128 height 23
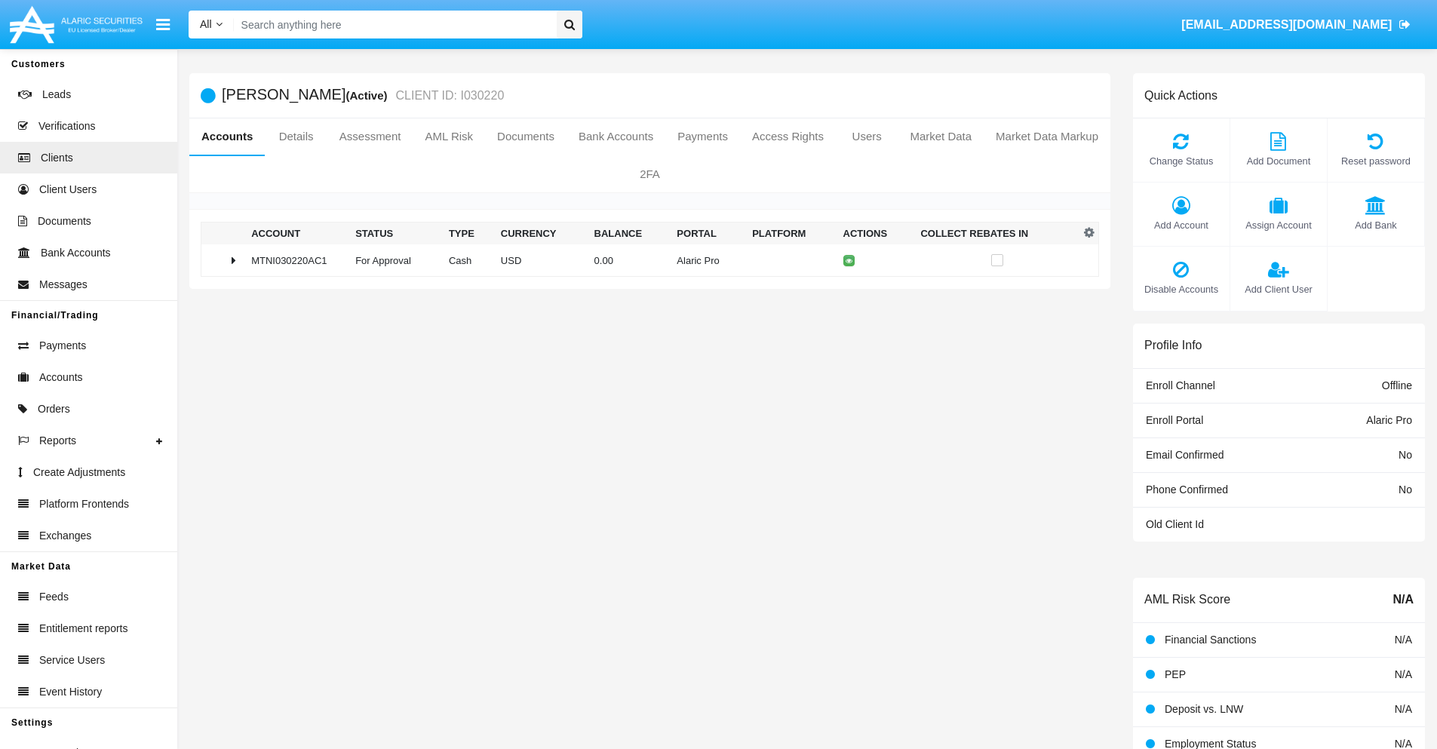
click at [1375, 225] on span "Add Bank" at bounding box center [1375, 225] width 81 height 14
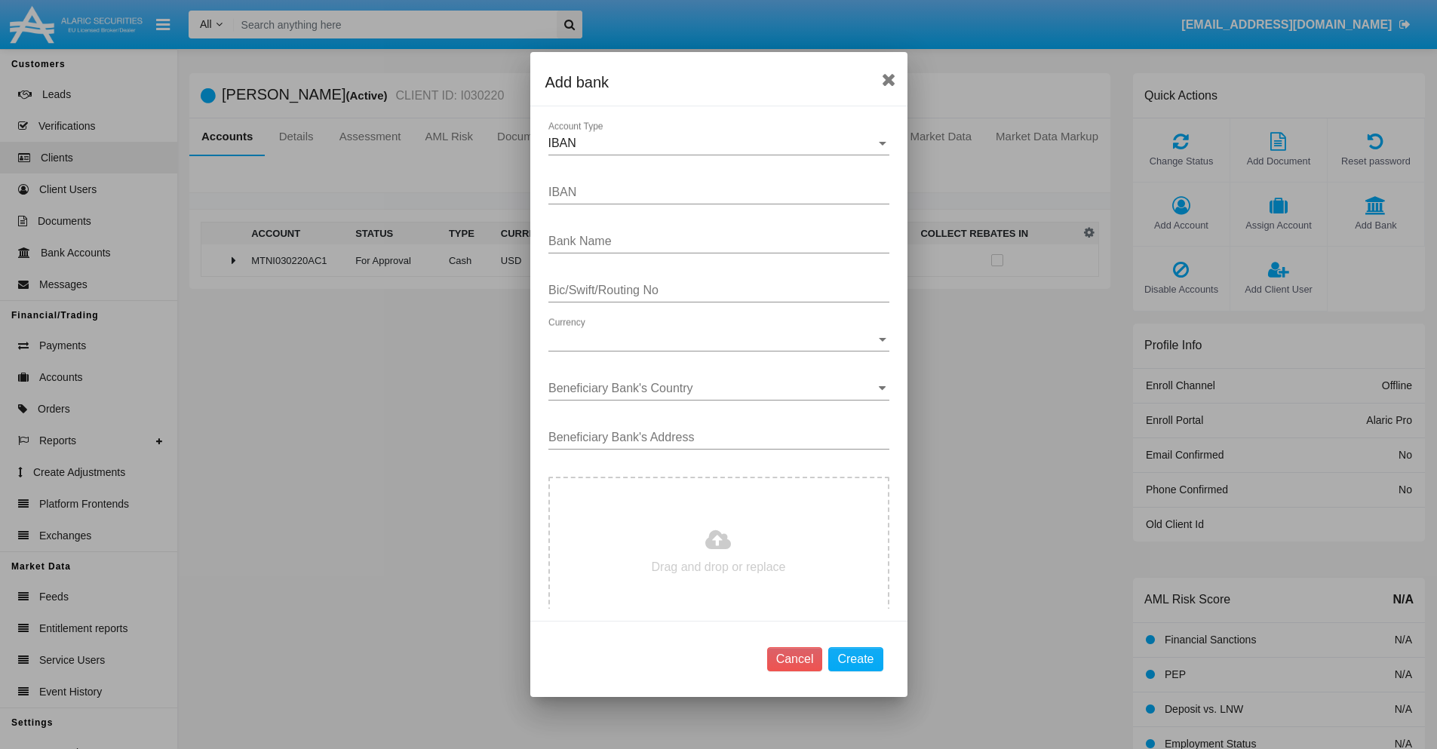
click at [713, 143] on div "IBAN" at bounding box center [711, 144] width 327 height 14
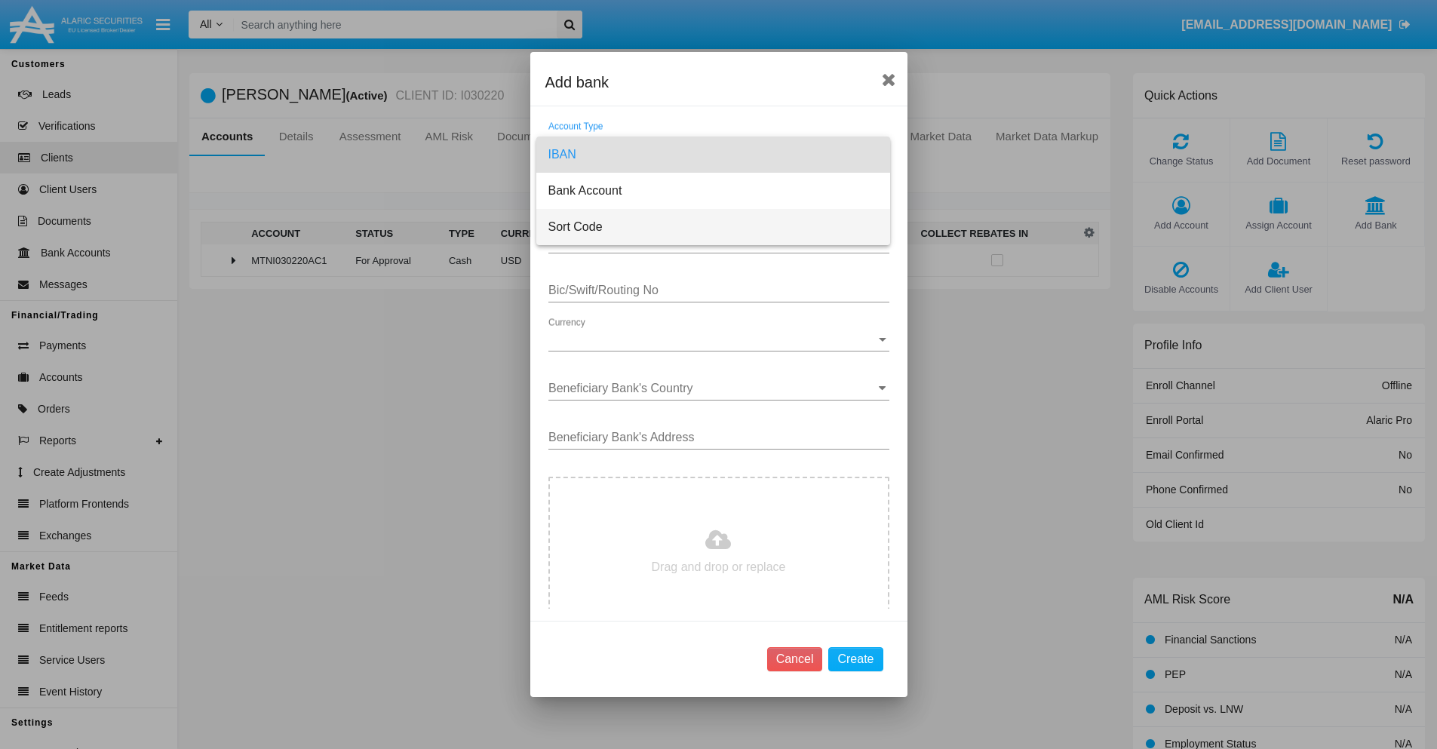
click at [713, 227] on span "Sort Code" at bounding box center [713, 227] width 330 height 36
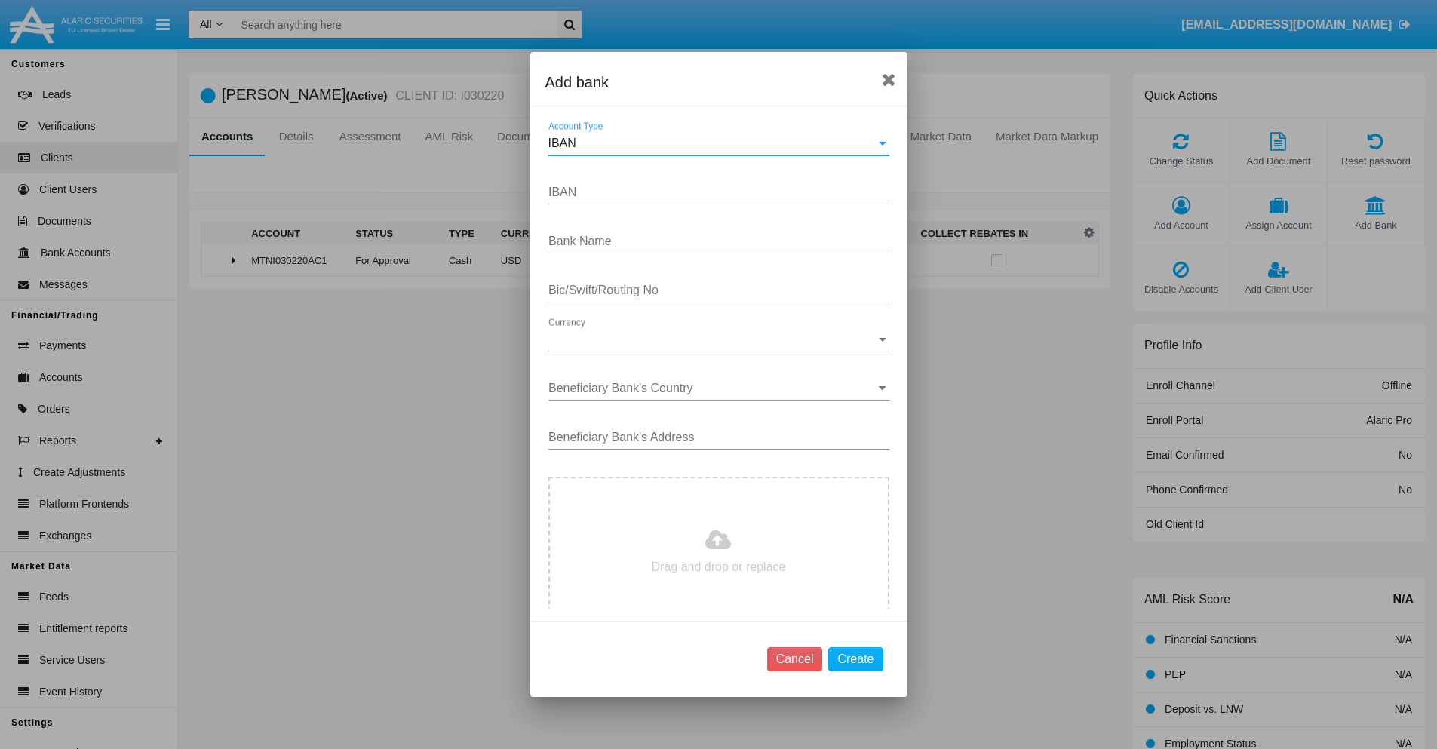
type input "[GEOGRAPHIC_DATA]"
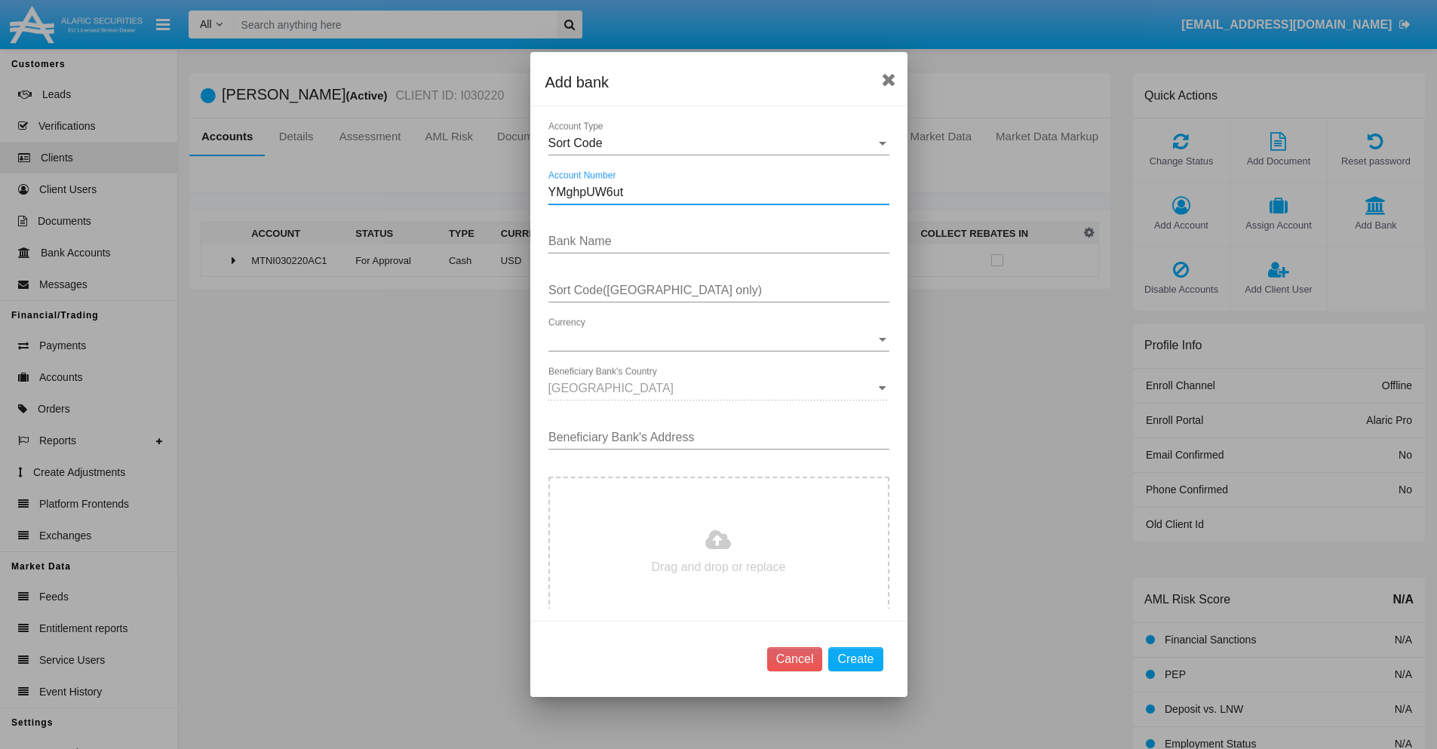
type input "YMghpUW6ut"
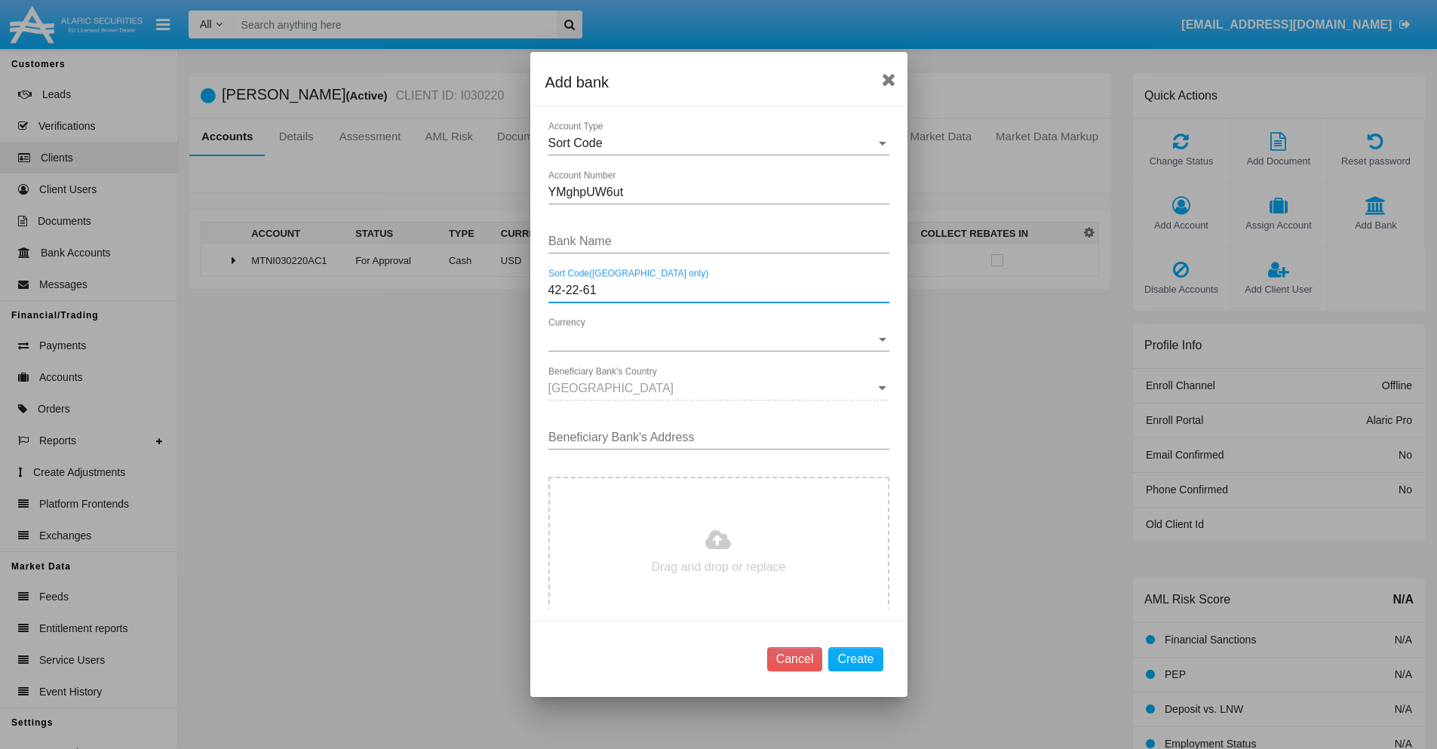
type input "42-22-61"
type input "WhhuXWrhKYDmGKD"
click at [713, 339] on span "Currency" at bounding box center [711, 340] width 327 height 14
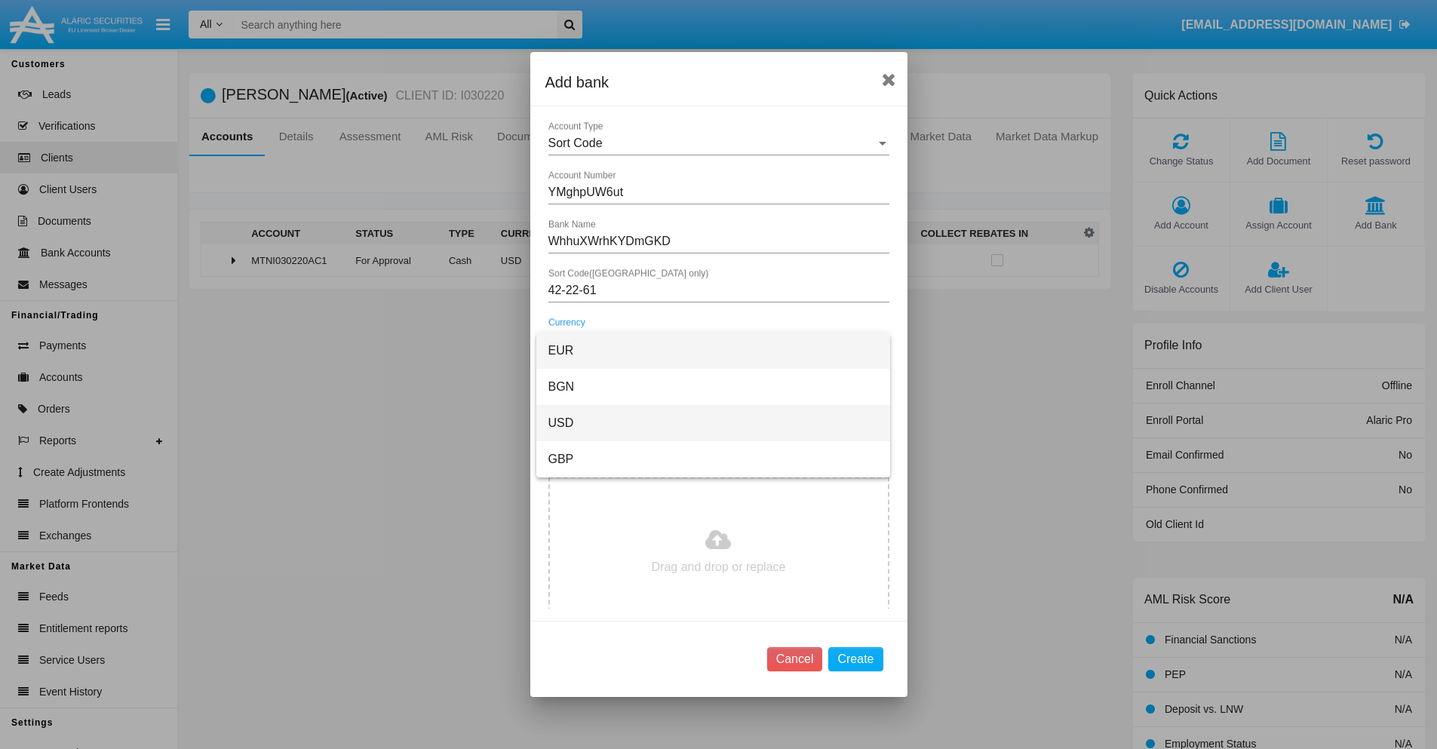
click at [713, 423] on span "USD" at bounding box center [713, 423] width 330 height 36
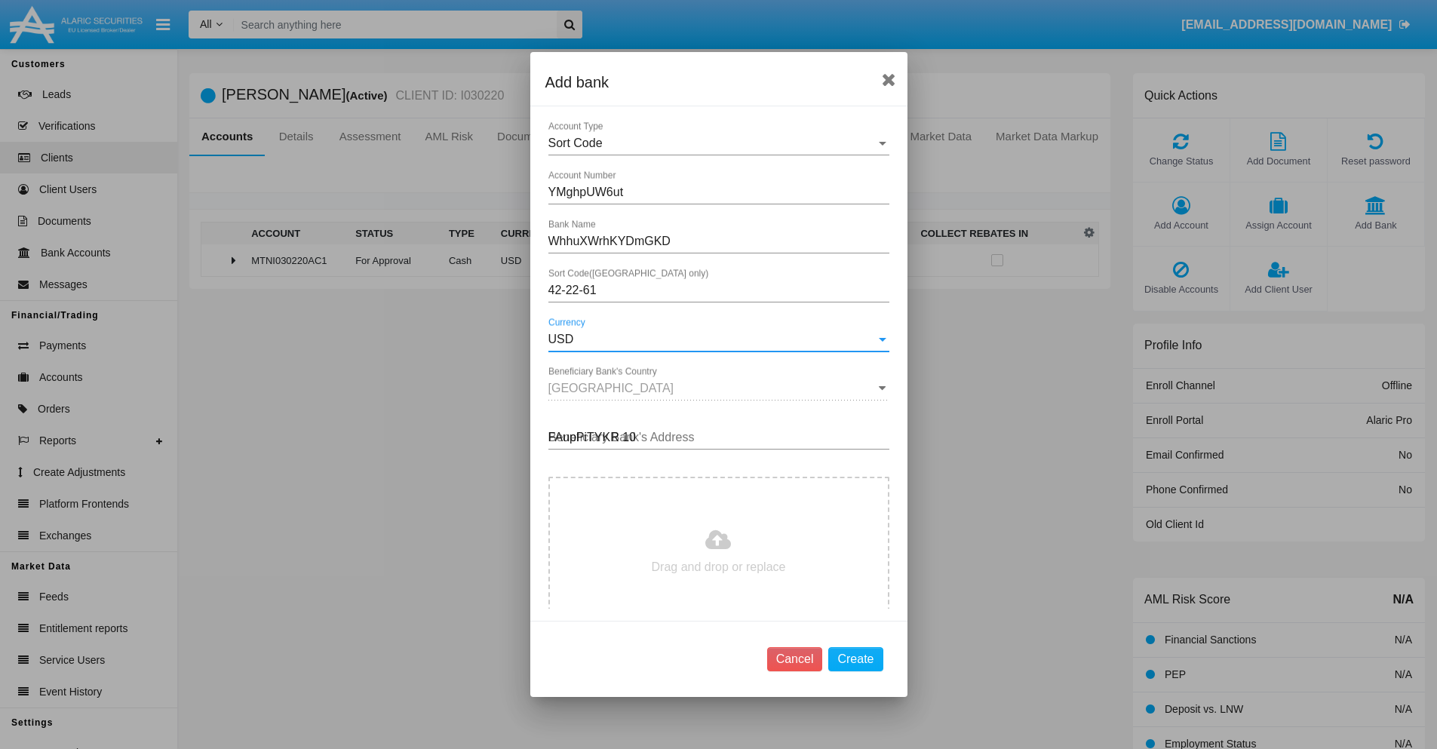
type input "FAupPiTYKR 102"
type input "C:\fakepath\bank-statement.png"
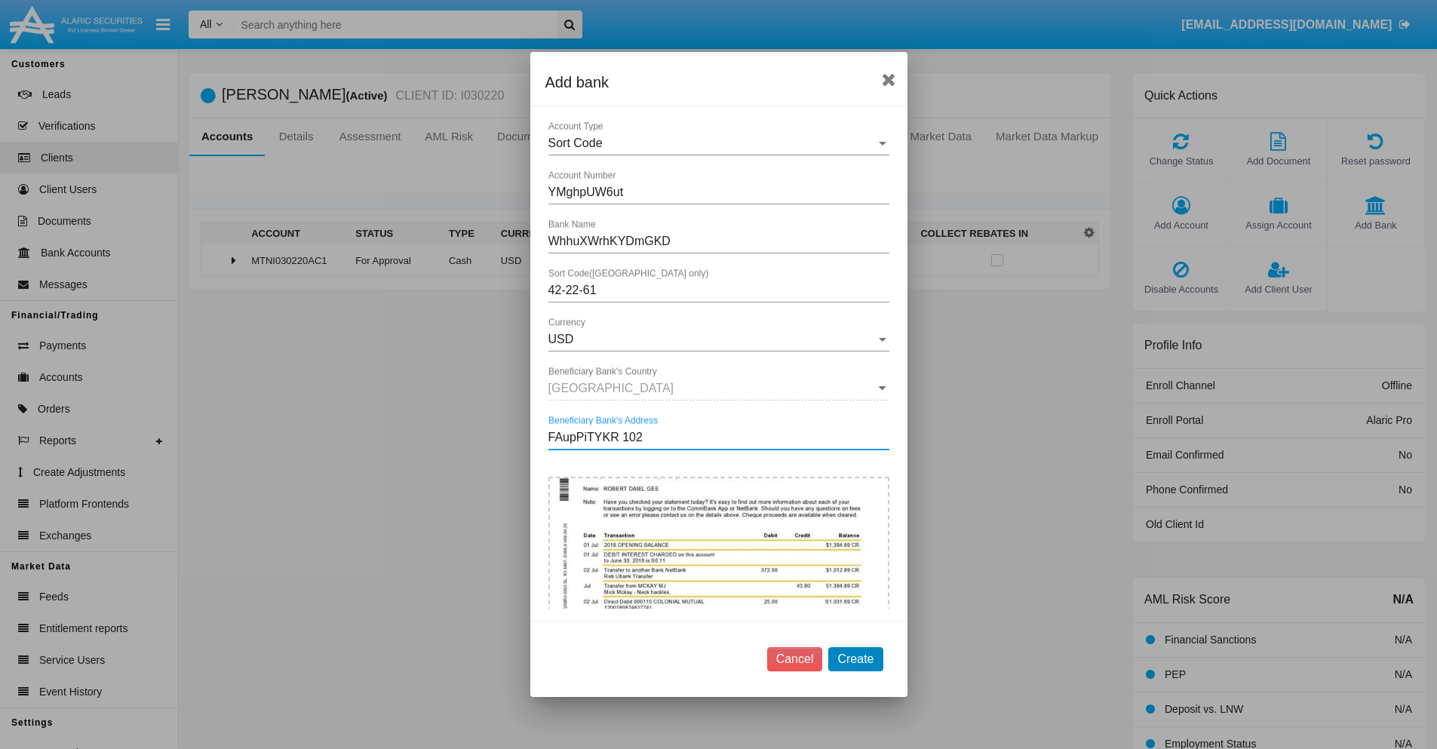
click at [855, 658] on button "Create" at bounding box center [855, 659] width 54 height 24
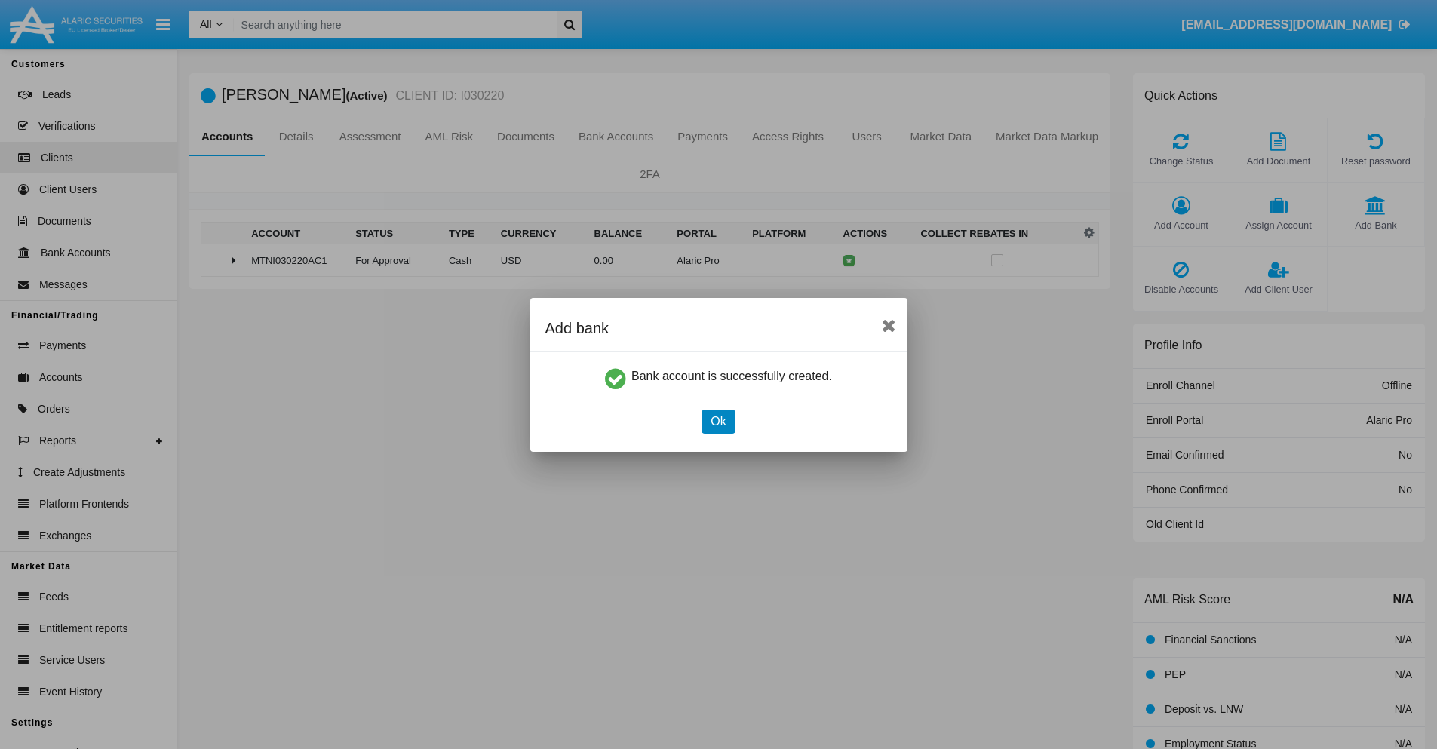
click at [718, 421] on button "Ok" at bounding box center [717, 422] width 33 height 24
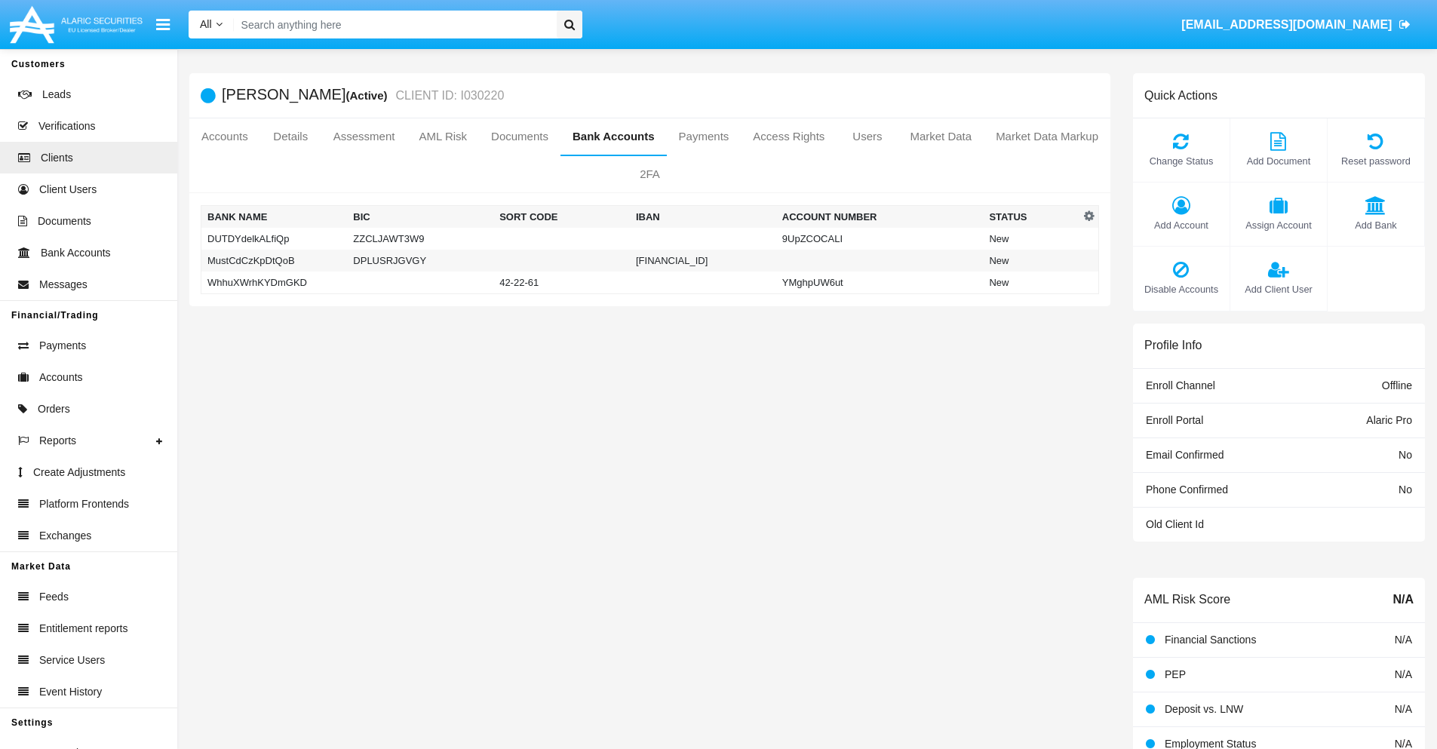
click at [274, 282] on td "WhhuXWrhKYDmGKD" at bounding box center [274, 282] width 146 height 23
